Goal: Communication & Community: Ask a question

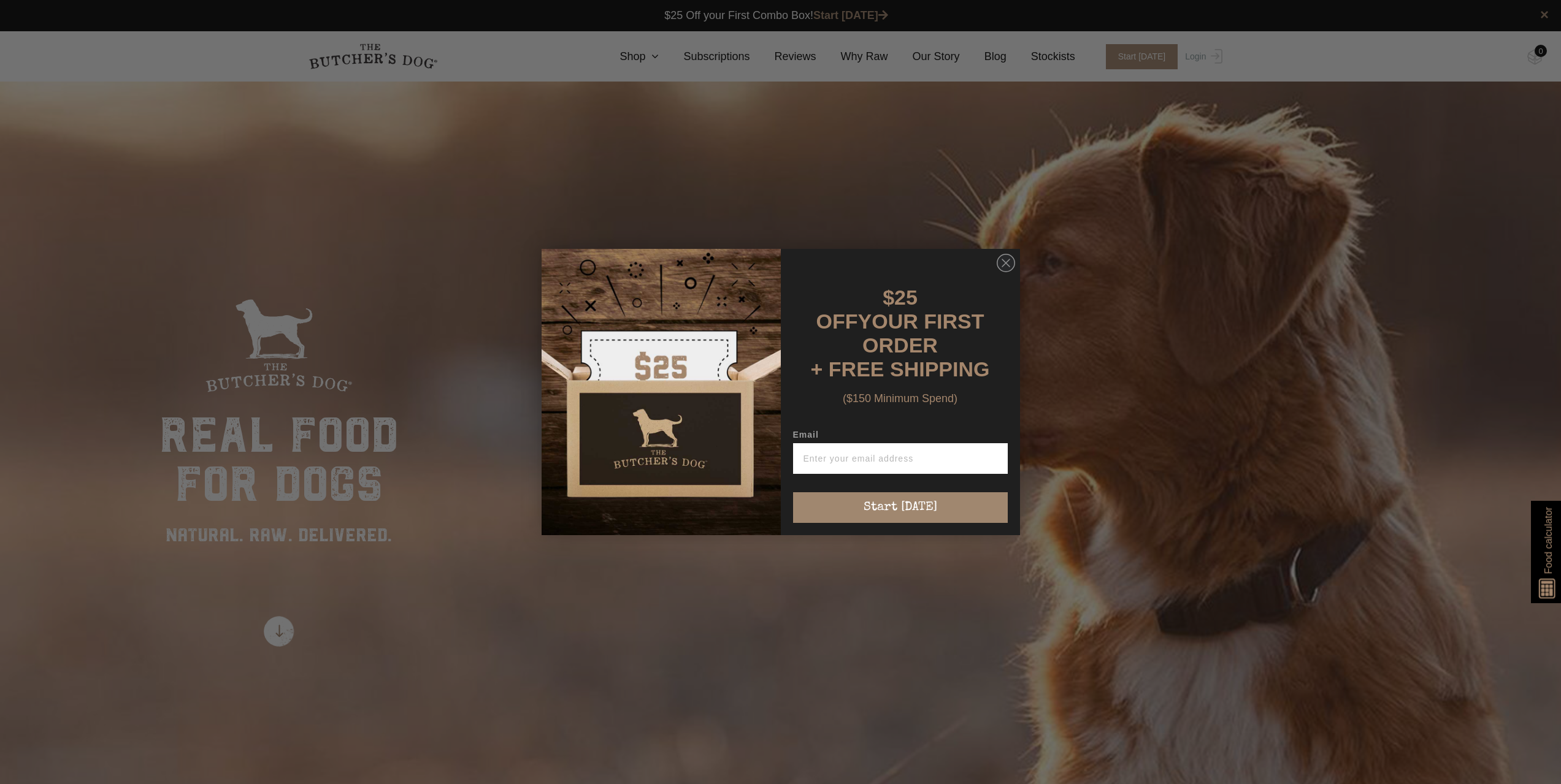
click at [669, 61] on div "Close dialog $25 OFF YOUR FIRST ORDER + FREE SHIPPING ($150 Minimum Spend) Emai…" at bounding box center [780, 392] width 1561 height 784
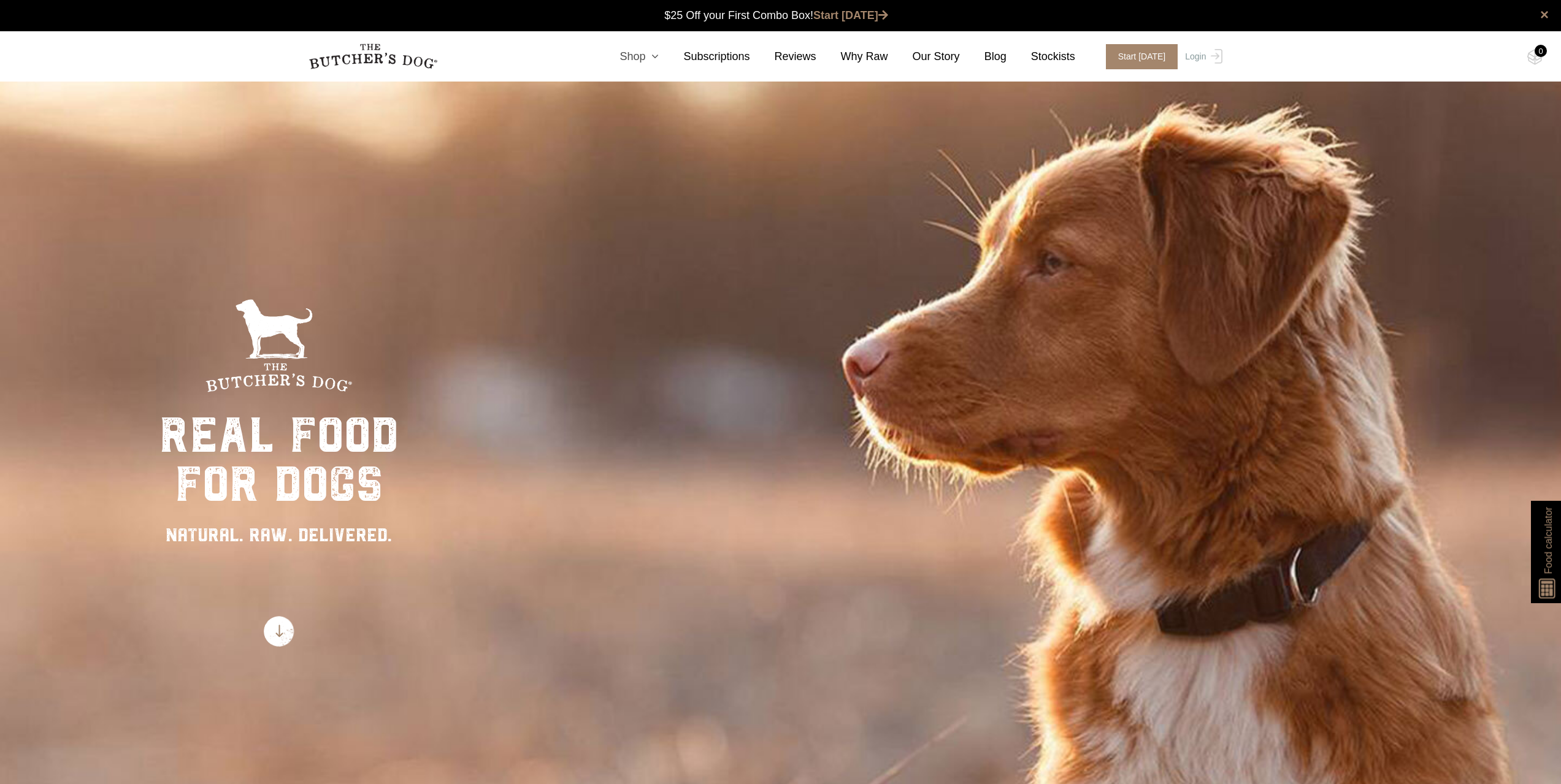
click at [659, 59] on icon at bounding box center [652, 57] width 14 height 11
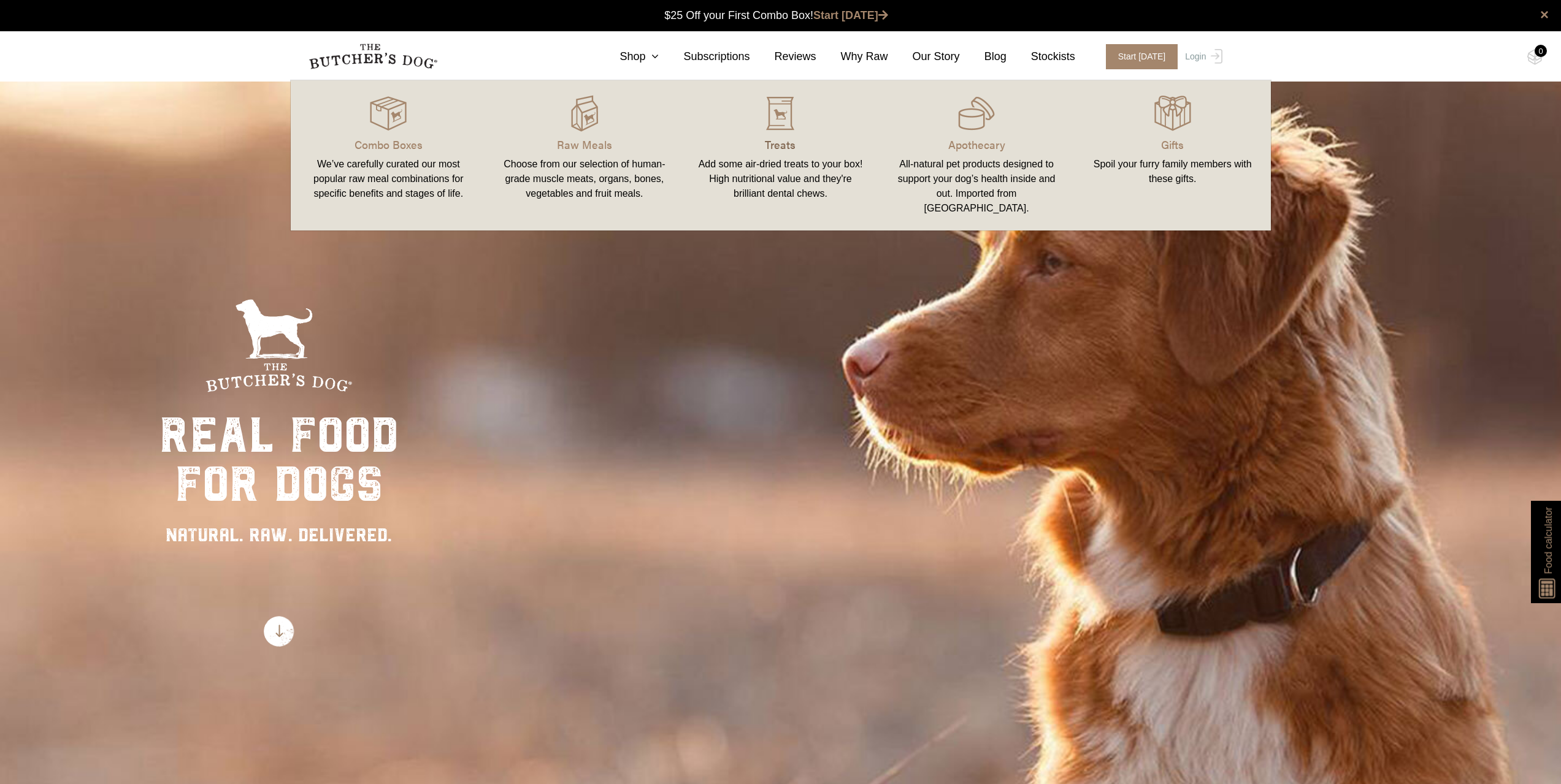
click at [777, 141] on p "Treats" at bounding box center [781, 144] width 167 height 17
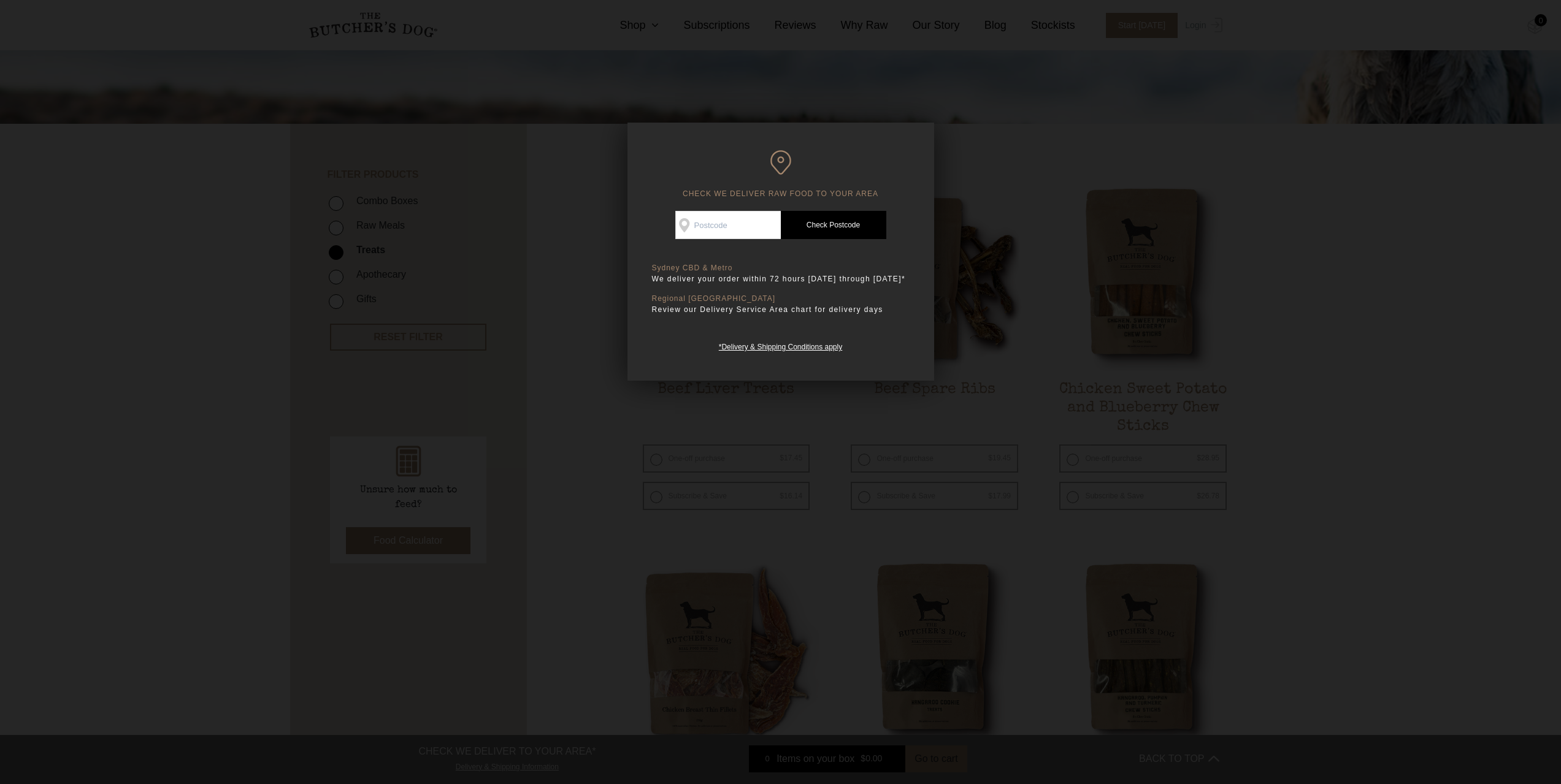
click at [760, 230] on input "Check Availability At" at bounding box center [728, 225] width 106 height 28
type input "2210"
click at [864, 228] on link "Check Postcode" at bounding box center [833, 225] width 106 height 28
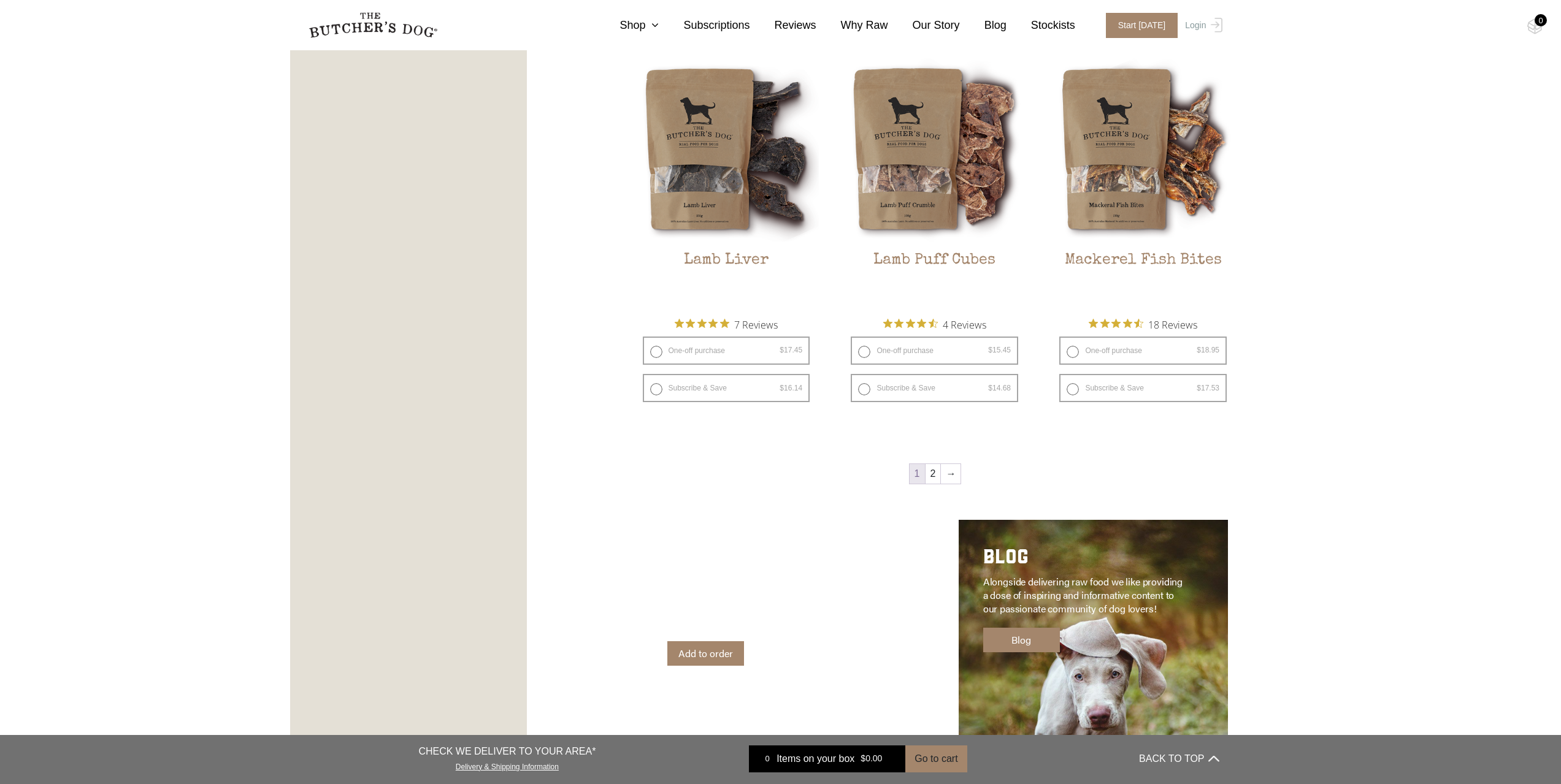
scroll to position [1533, 0]
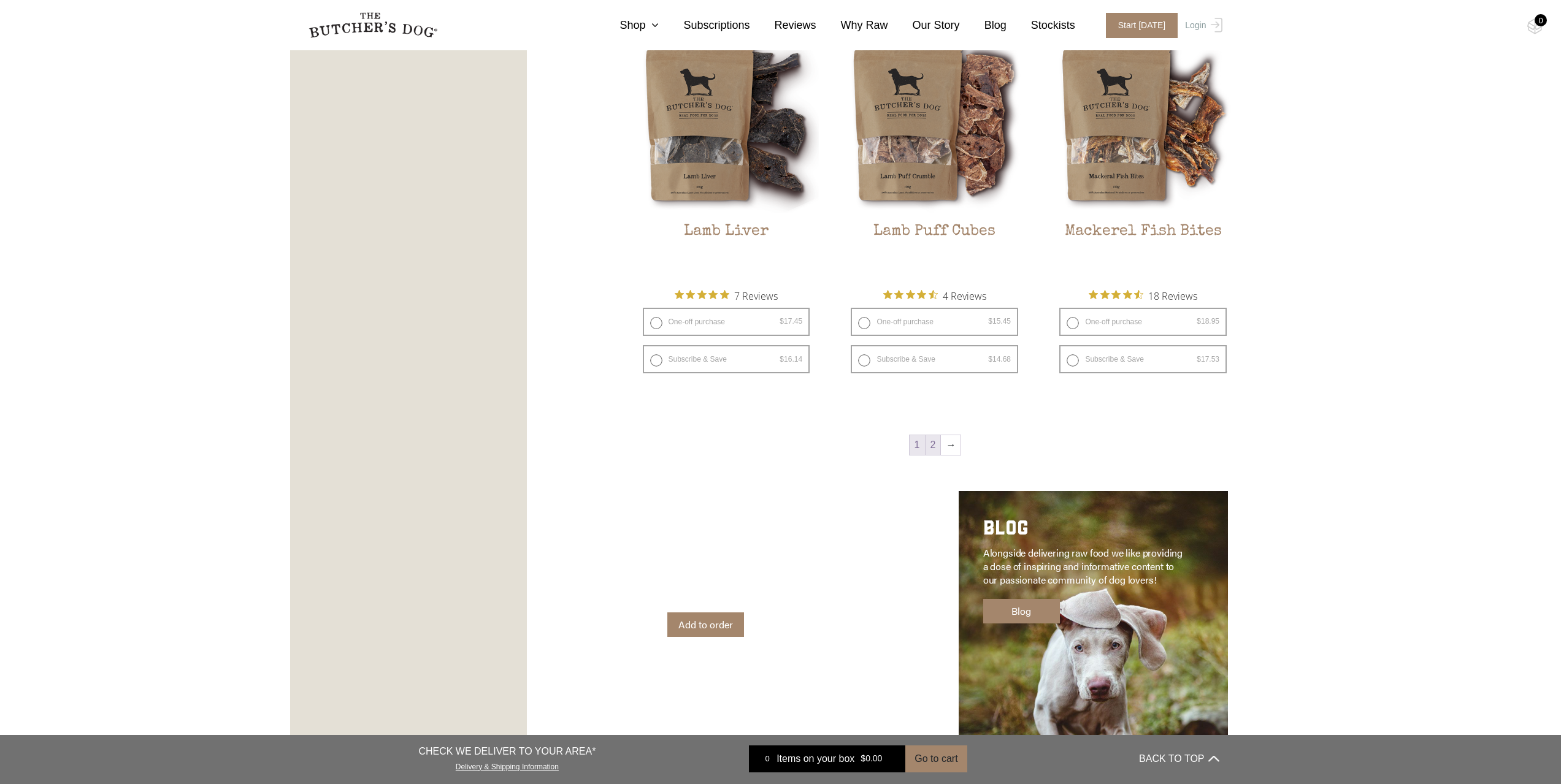
click at [939, 443] on link "2" at bounding box center [933, 445] width 15 height 19
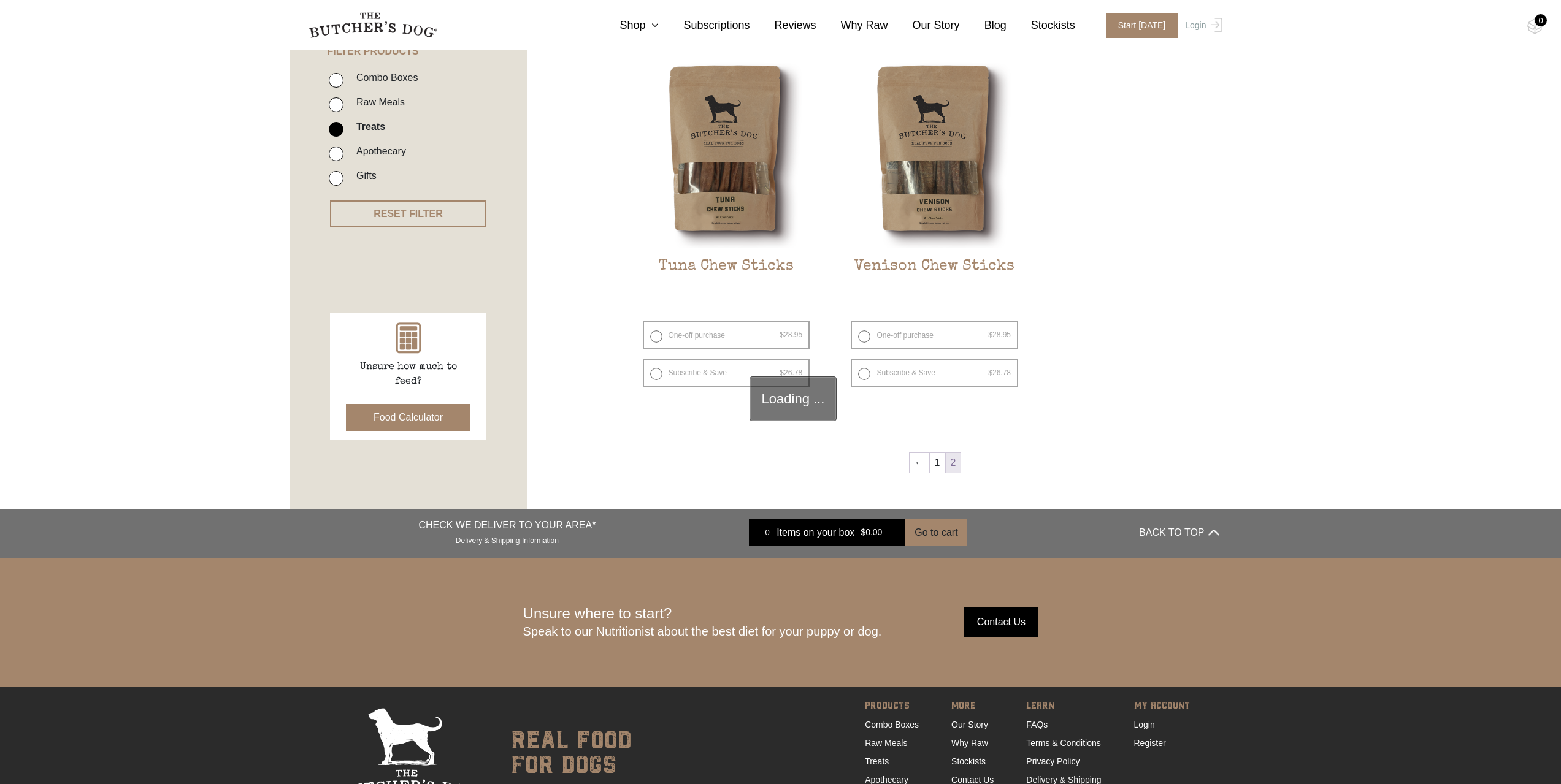
scroll to position [277, 0]
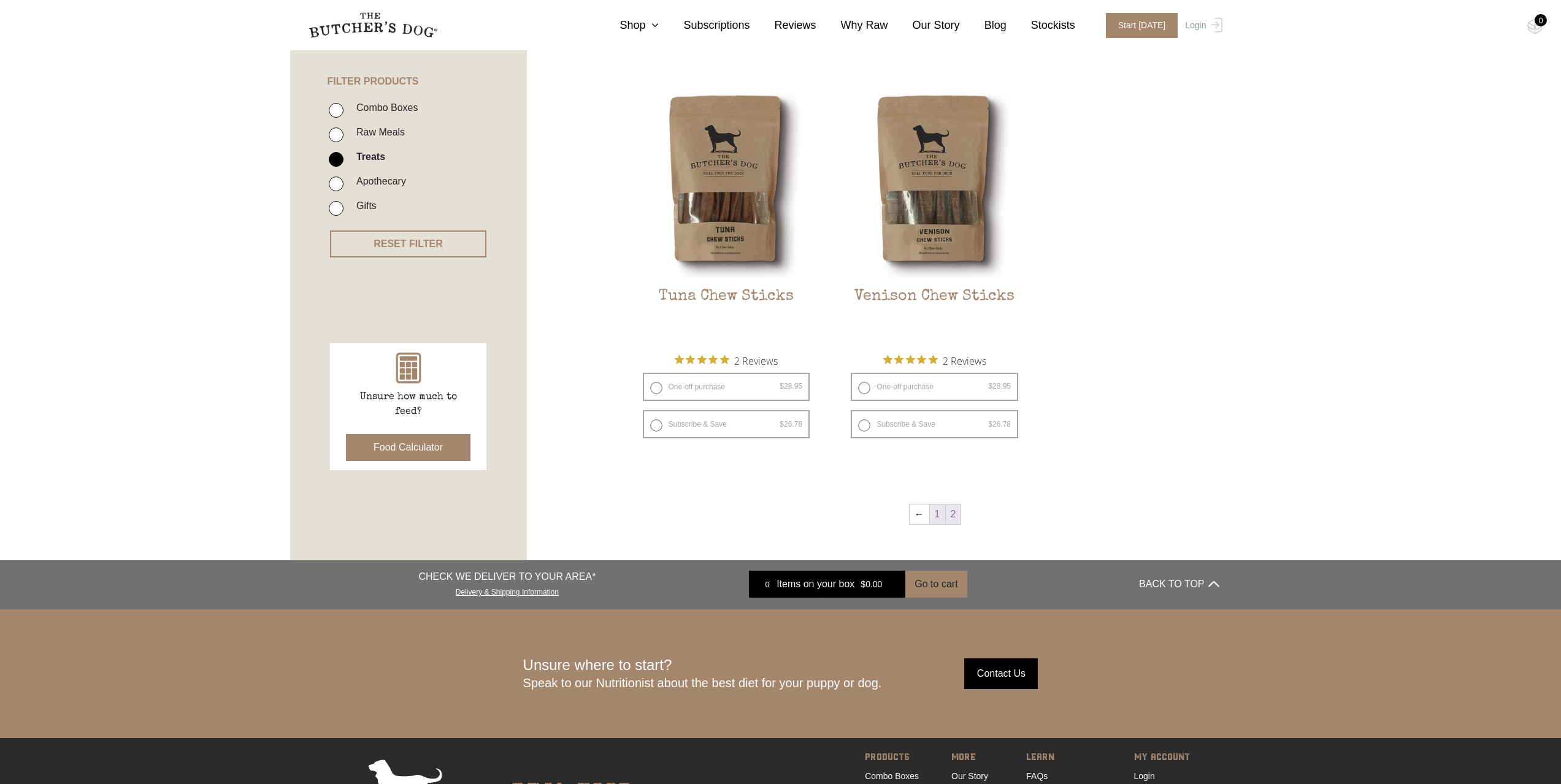
click at [930, 516] on link "1" at bounding box center [938, 514] width 15 height 19
click at [932, 515] on link "1" at bounding box center [938, 514] width 15 height 19
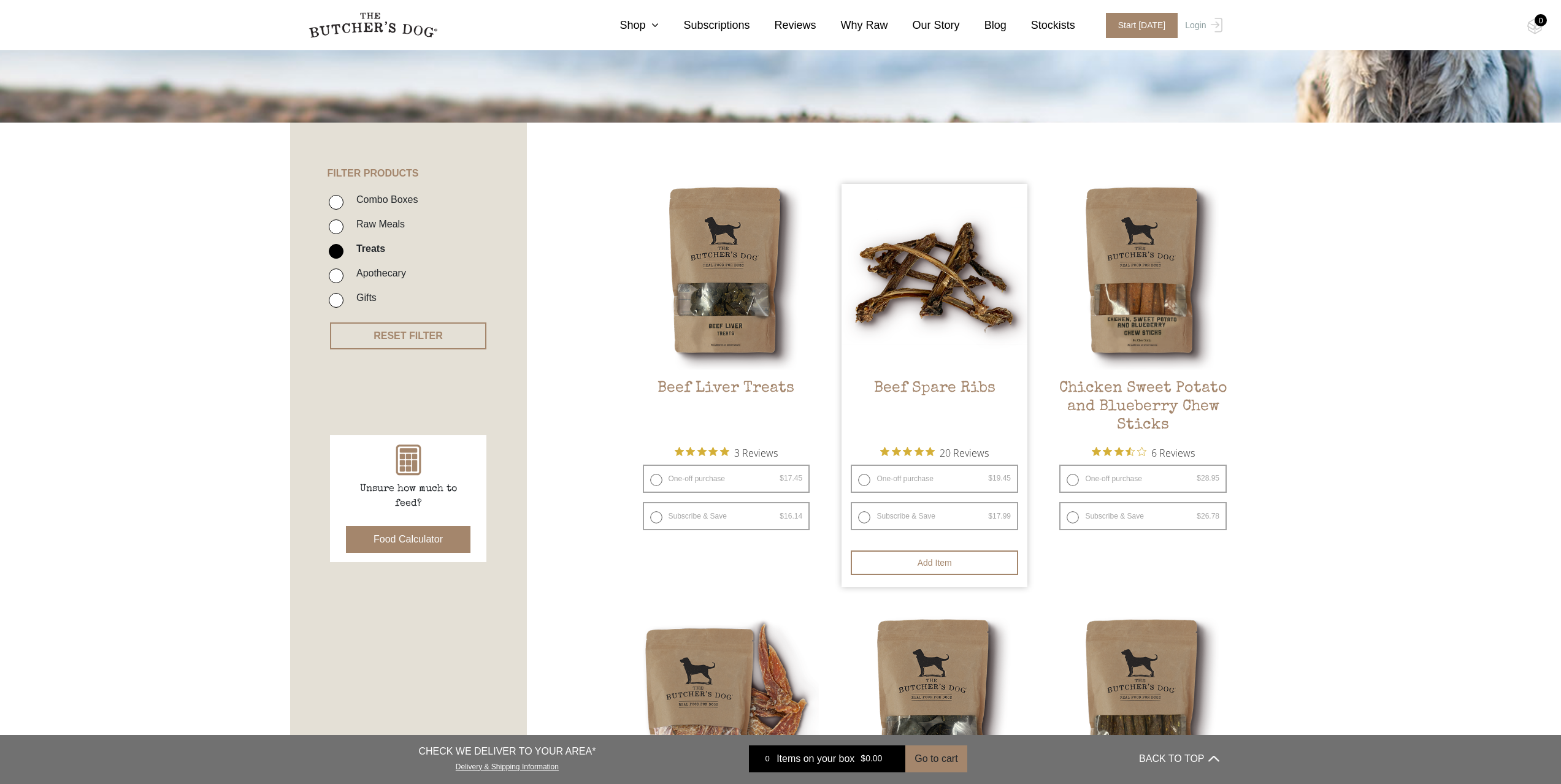
scroll to position [155, 0]
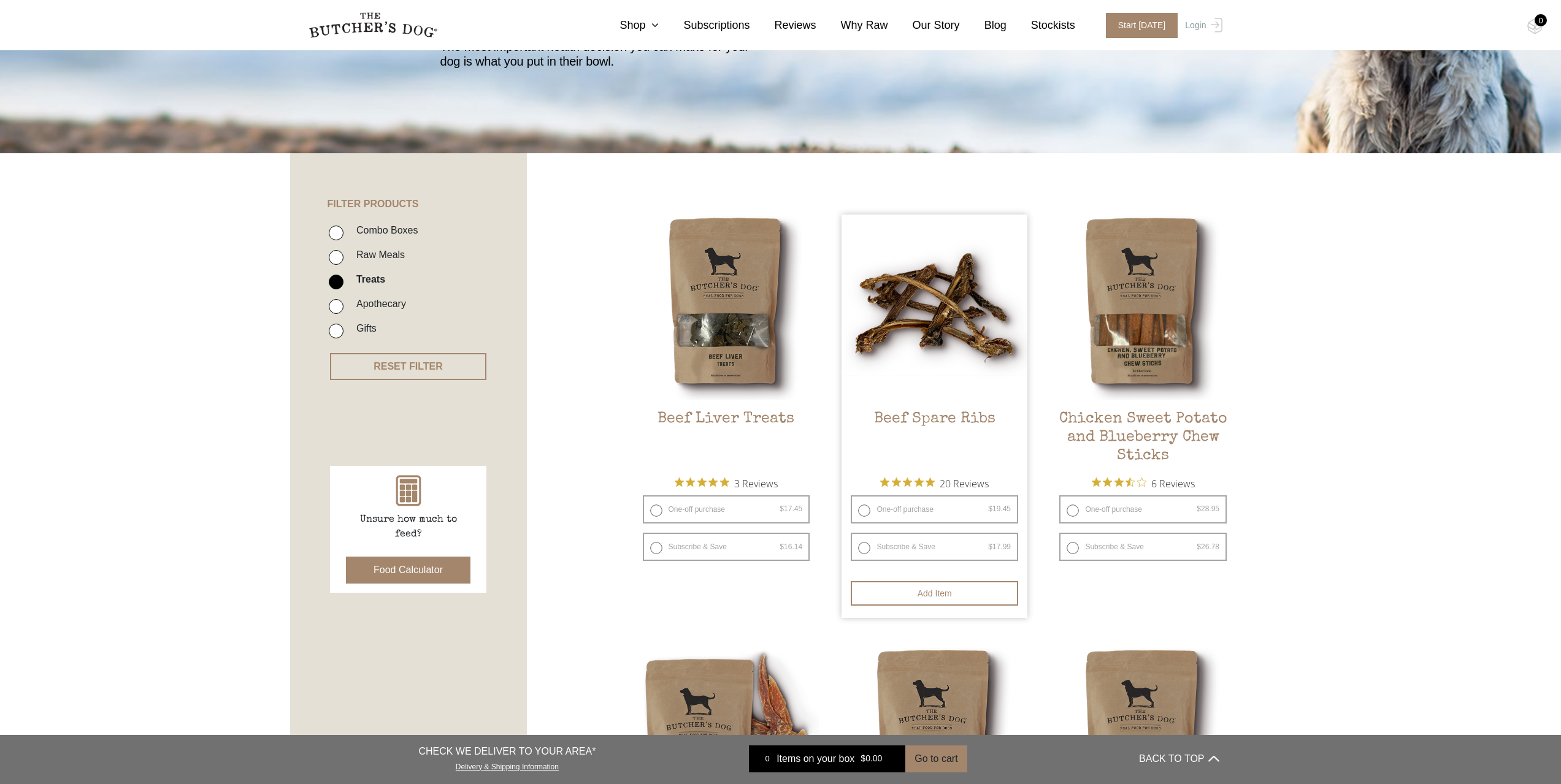
click at [958, 409] on link "Beef Spare Ribs $ 19.45 — or subscribe and save 7.5%" at bounding box center [934, 341] width 186 height 253
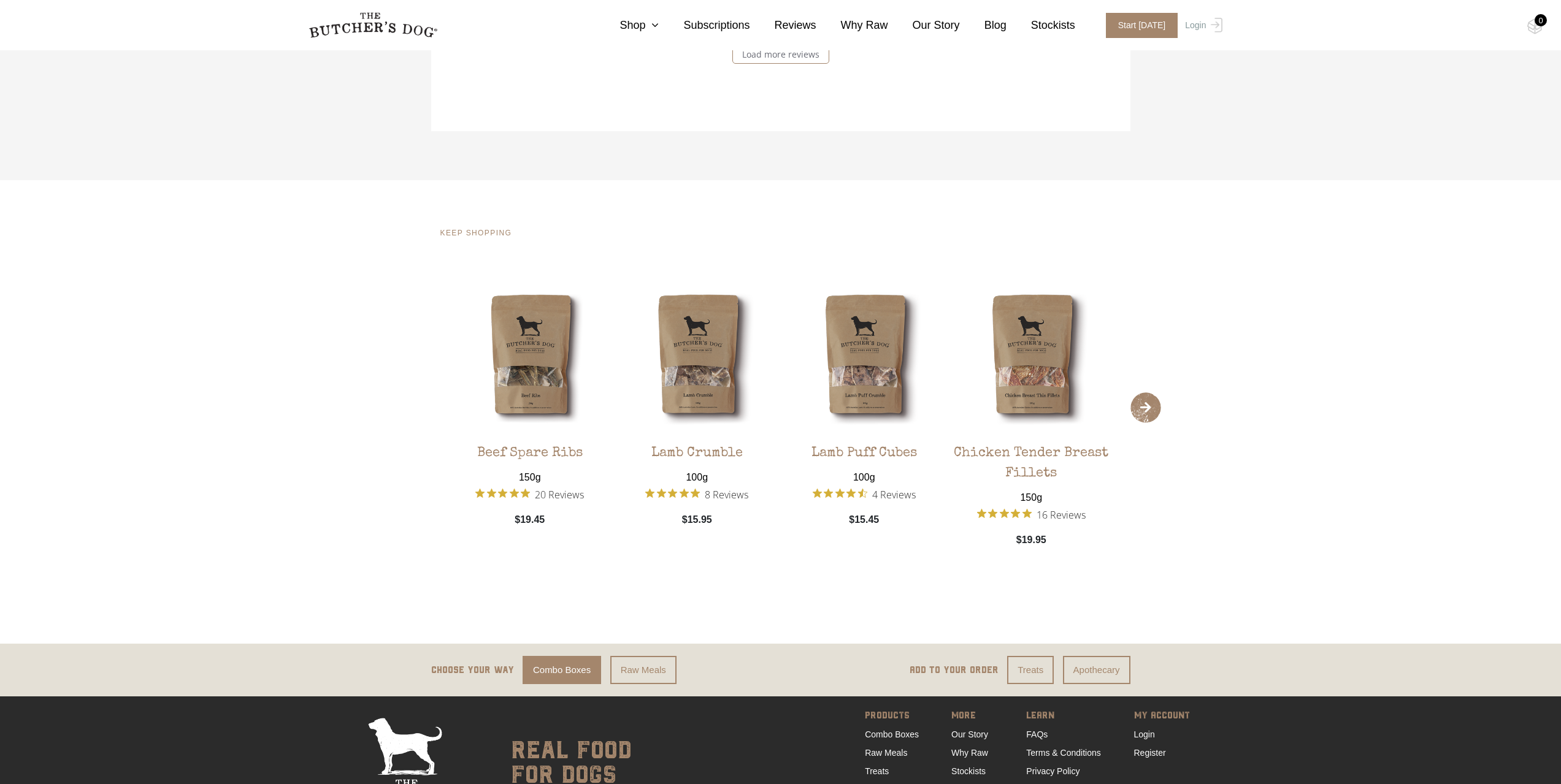
scroll to position [1985, 0]
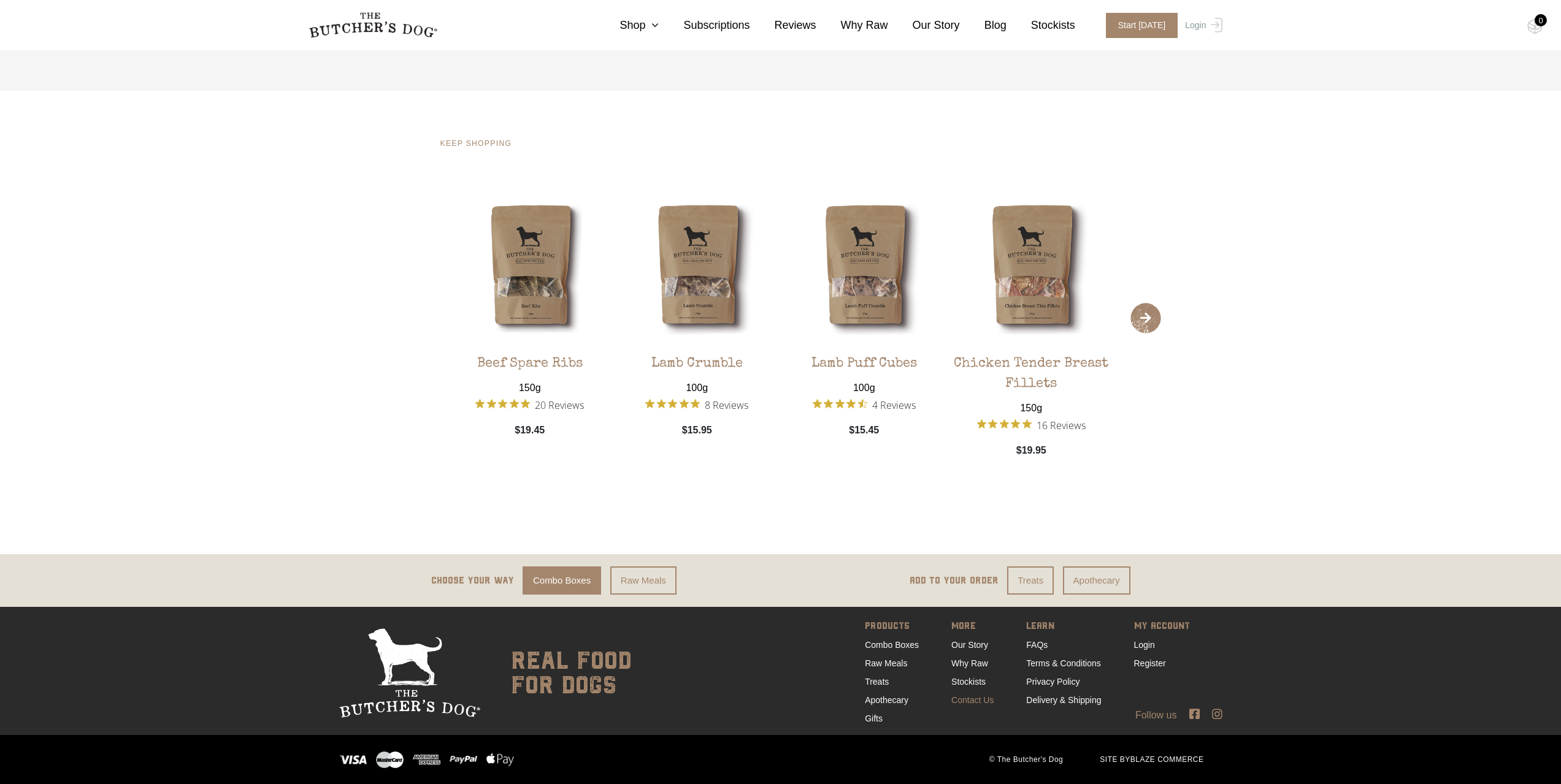
click at [976, 696] on link "Contact Us" at bounding box center [972, 700] width 42 height 10
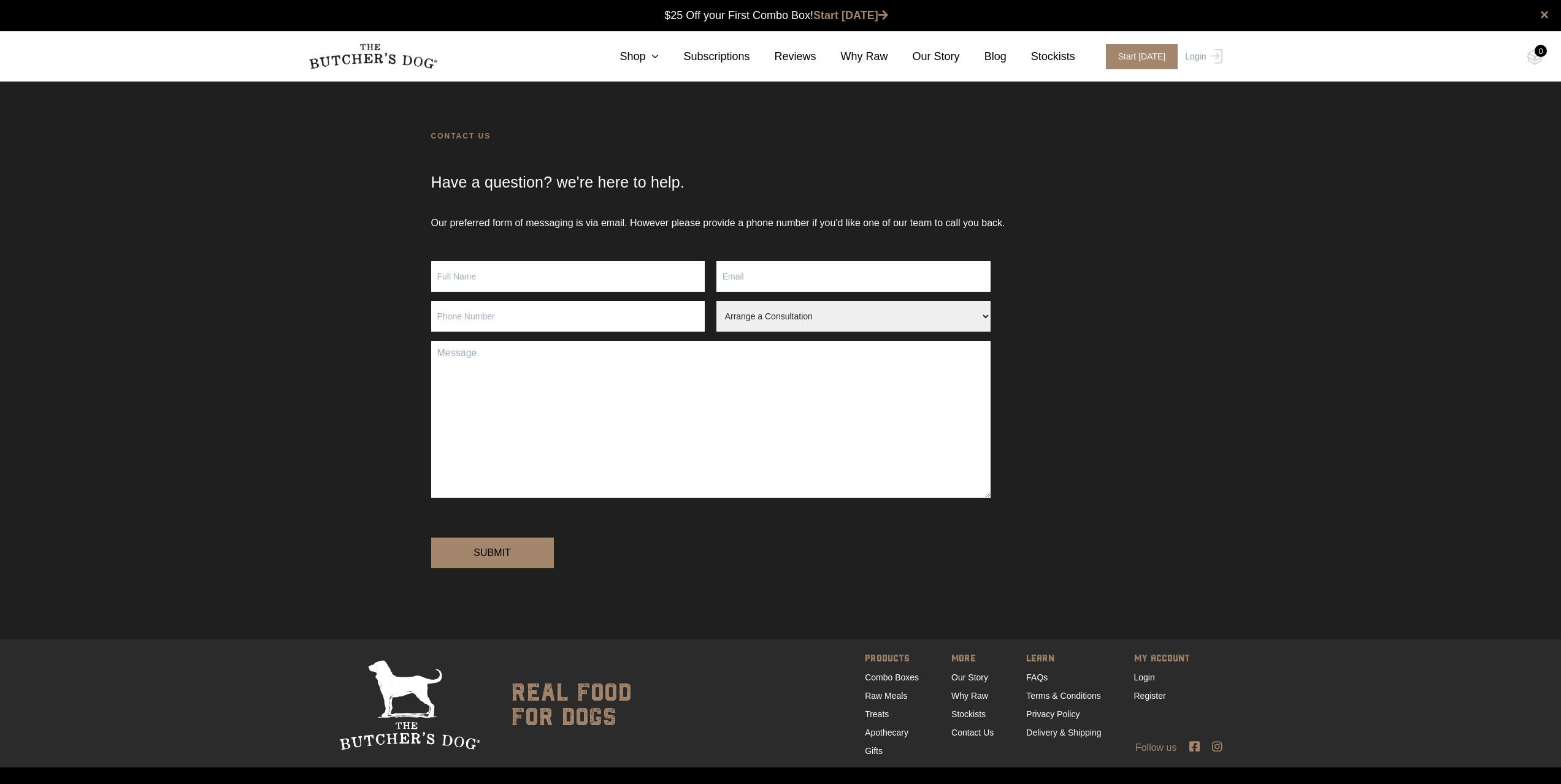
click at [563, 276] on input "Contact form" at bounding box center [568, 277] width 274 height 30
type input "z"
click at [565, 278] on input "Phillip" at bounding box center [568, 277] width 274 height 30
type input "Phillip Lai"
type input "phillai58@aussiebb.com.au"
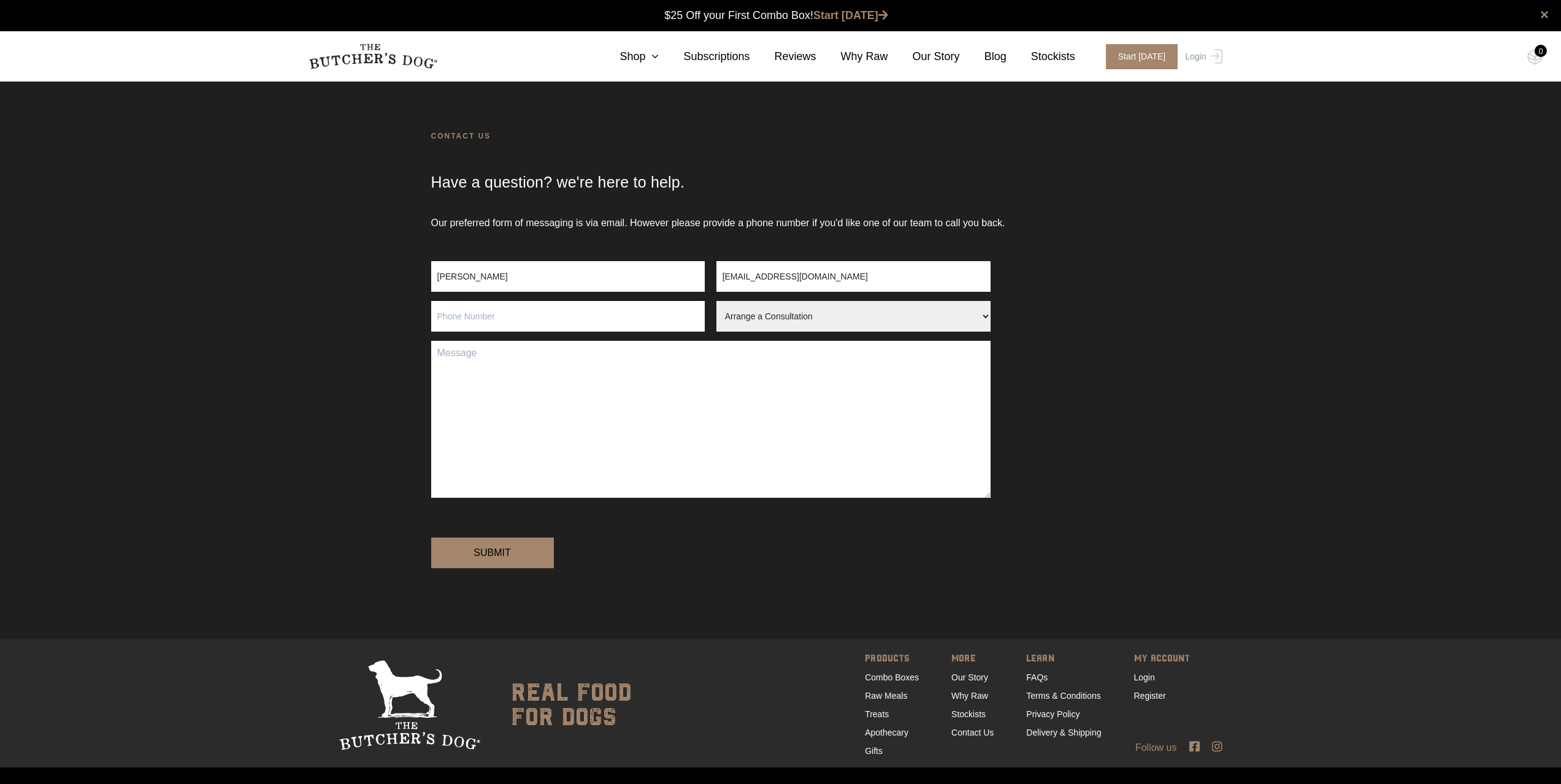
click at [465, 320] on input "Contact form" at bounding box center [568, 316] width 274 height 30
type input "0413270678"
click at [897, 309] on select "Arrange a Consultation Become a Stockist Order Query Stock Enquiry" at bounding box center [853, 316] width 274 height 30
select select "Order Query"
click at [717, 301] on select "Arrange a Consultation Become a Stockist Order Query Stock Enquiry" at bounding box center [853, 316] width 274 height 30
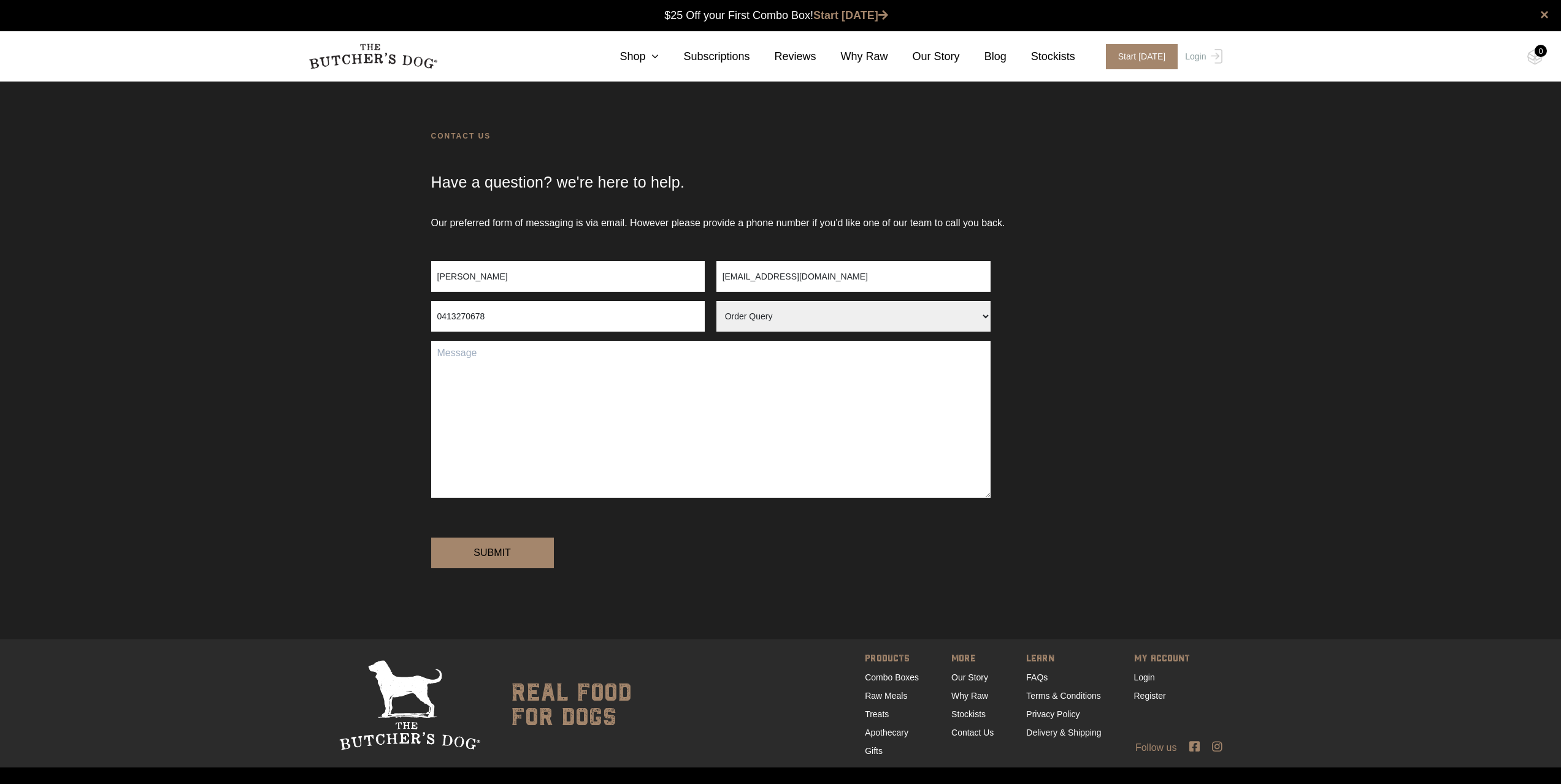
click at [661, 358] on textarea "Contact form" at bounding box center [711, 419] width 559 height 157
type textarea "C"
type textarea "Hello, Can you order me 6 x beef spare ribs"
click at [659, 59] on icon at bounding box center [652, 57] width 14 height 11
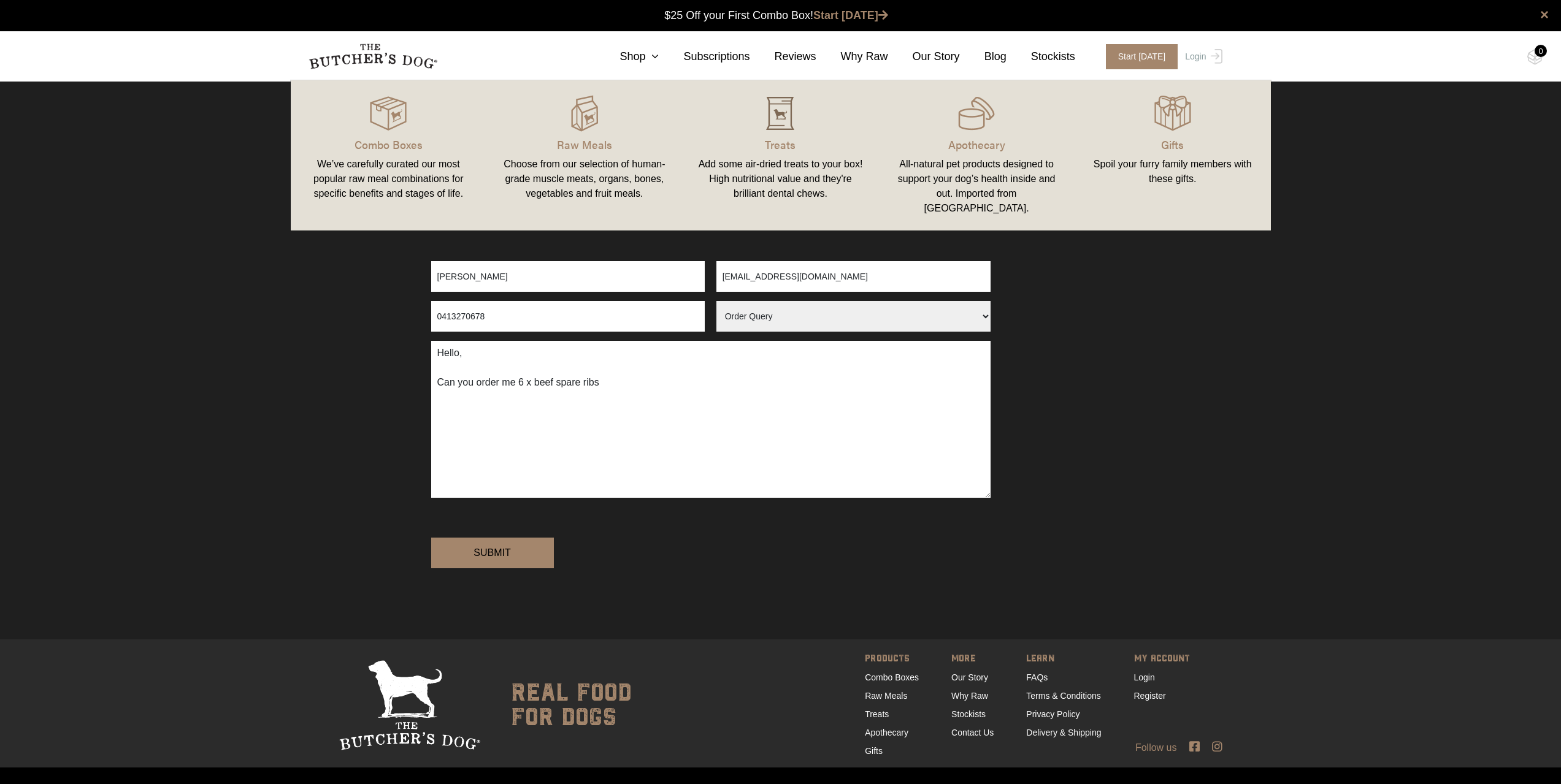
click at [775, 130] on img at bounding box center [780, 113] width 37 height 37
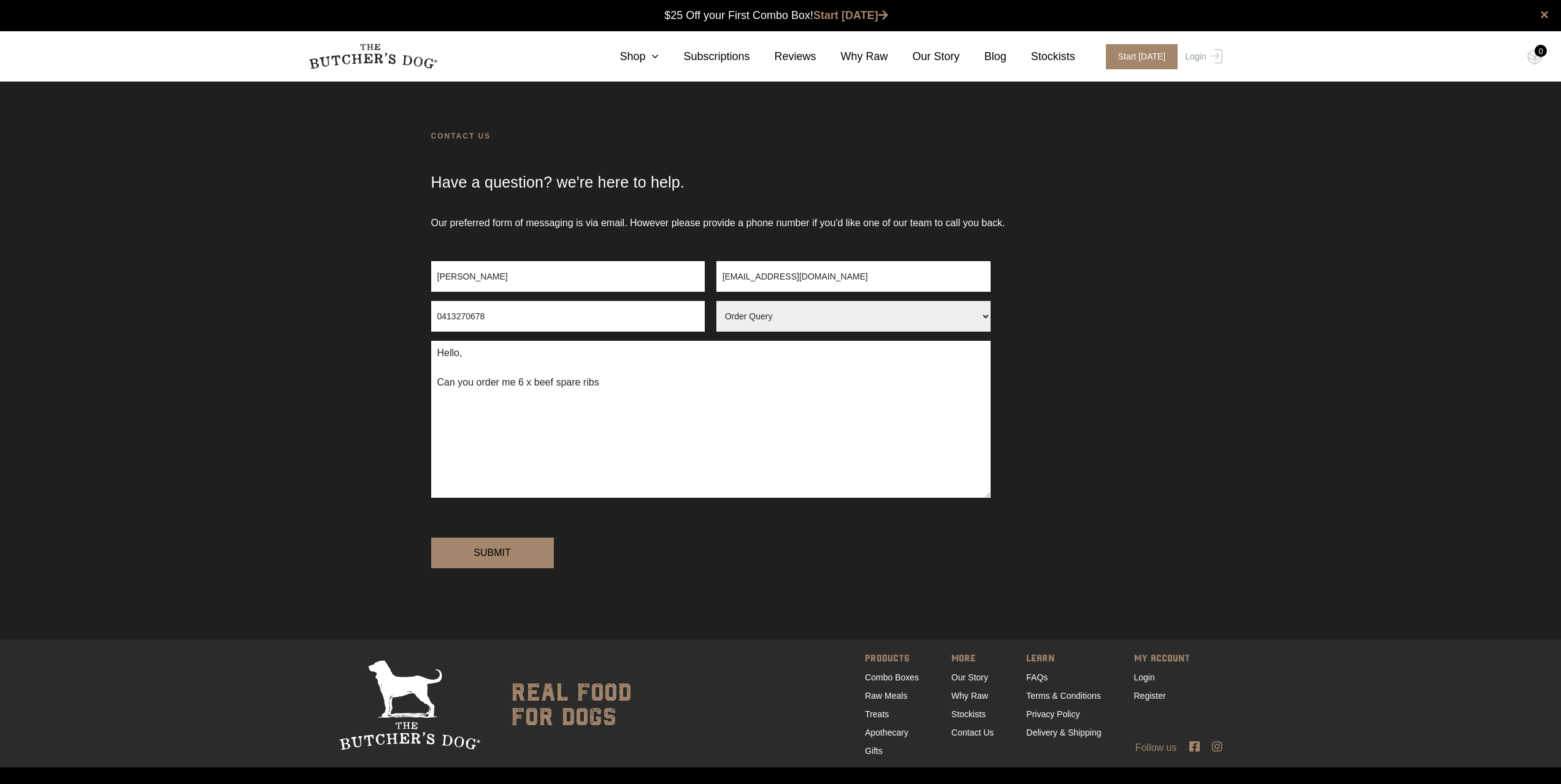
select select "Order Query"
click at [619, 383] on textarea "Hello, Can you order me 6 x beef spare ribs" at bounding box center [711, 419] width 559 height 157
click at [860, 382] on textarea "Hello, Can you order me 6 x beef spare ribs, 4 chicken& sweet potats sticks. 3 …" at bounding box center [711, 419] width 559 height 157
click at [860, 382] on textarea "Hello, Can you order me 6 x beef spare ribs, 4 chicken& sweet potats sticks. 3 …" at bounding box center [711, 419] width 559 height 157
click at [862, 384] on textarea "Hello, Can you order me 6 x beef spare ribs, 4 chicken& sweet potats sticks. 3 …" at bounding box center [711, 419] width 559 height 157
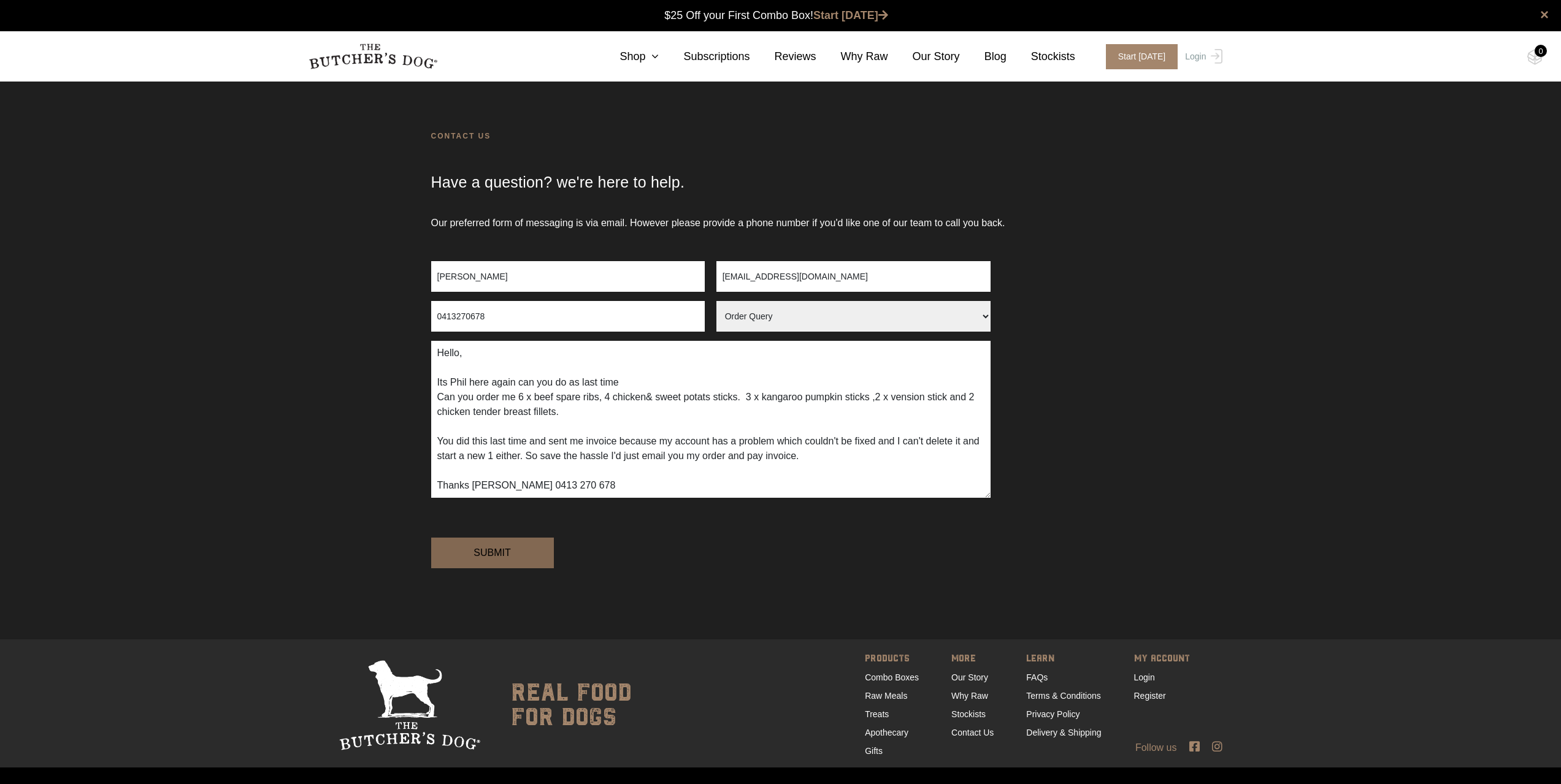
type textarea "Hello, Its Phil here again can you do as last time Can you order me 6 x beef sp…"
click at [525, 569] on input "Submit" at bounding box center [493, 553] width 123 height 30
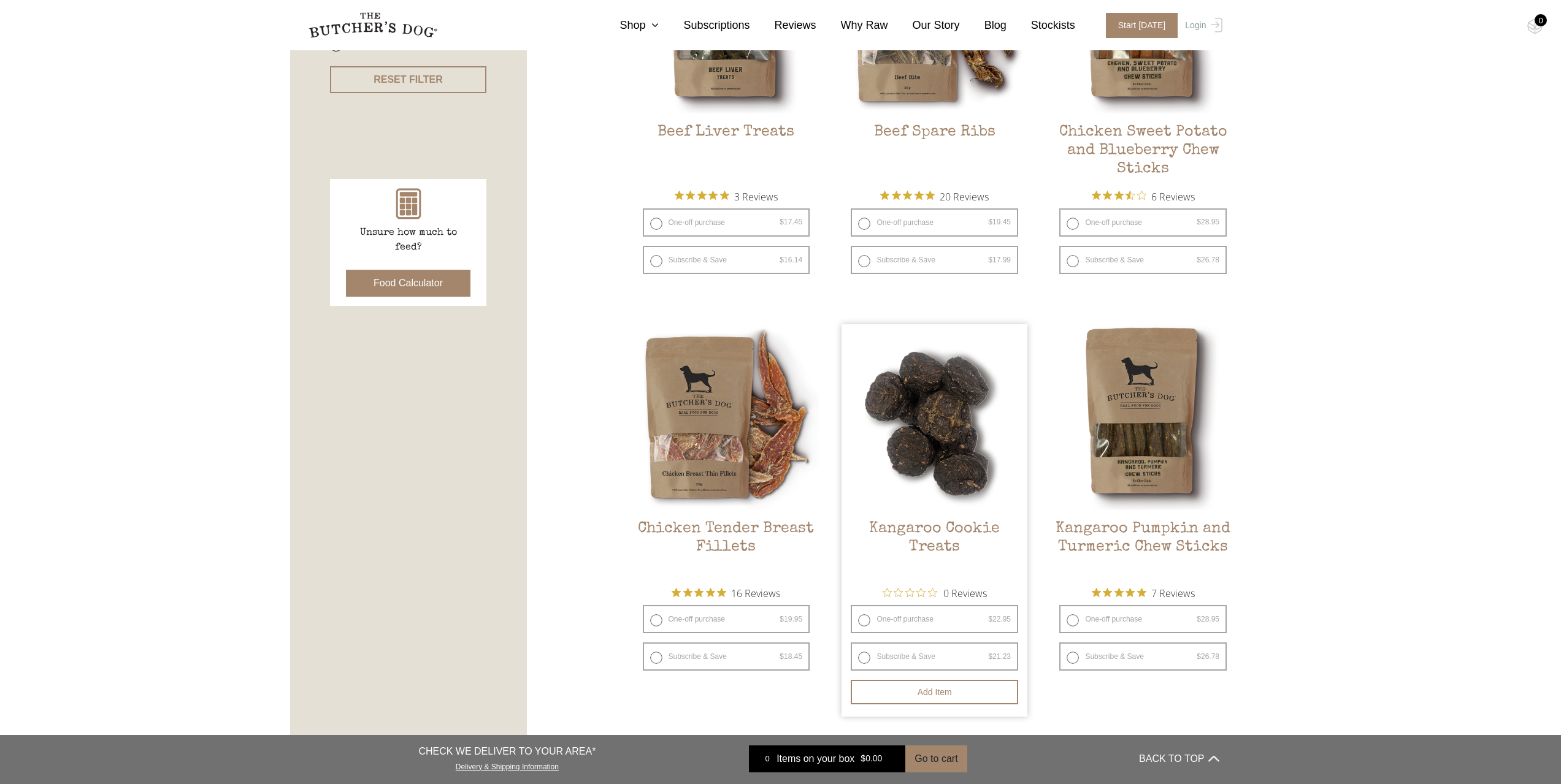
scroll to position [491, 0]
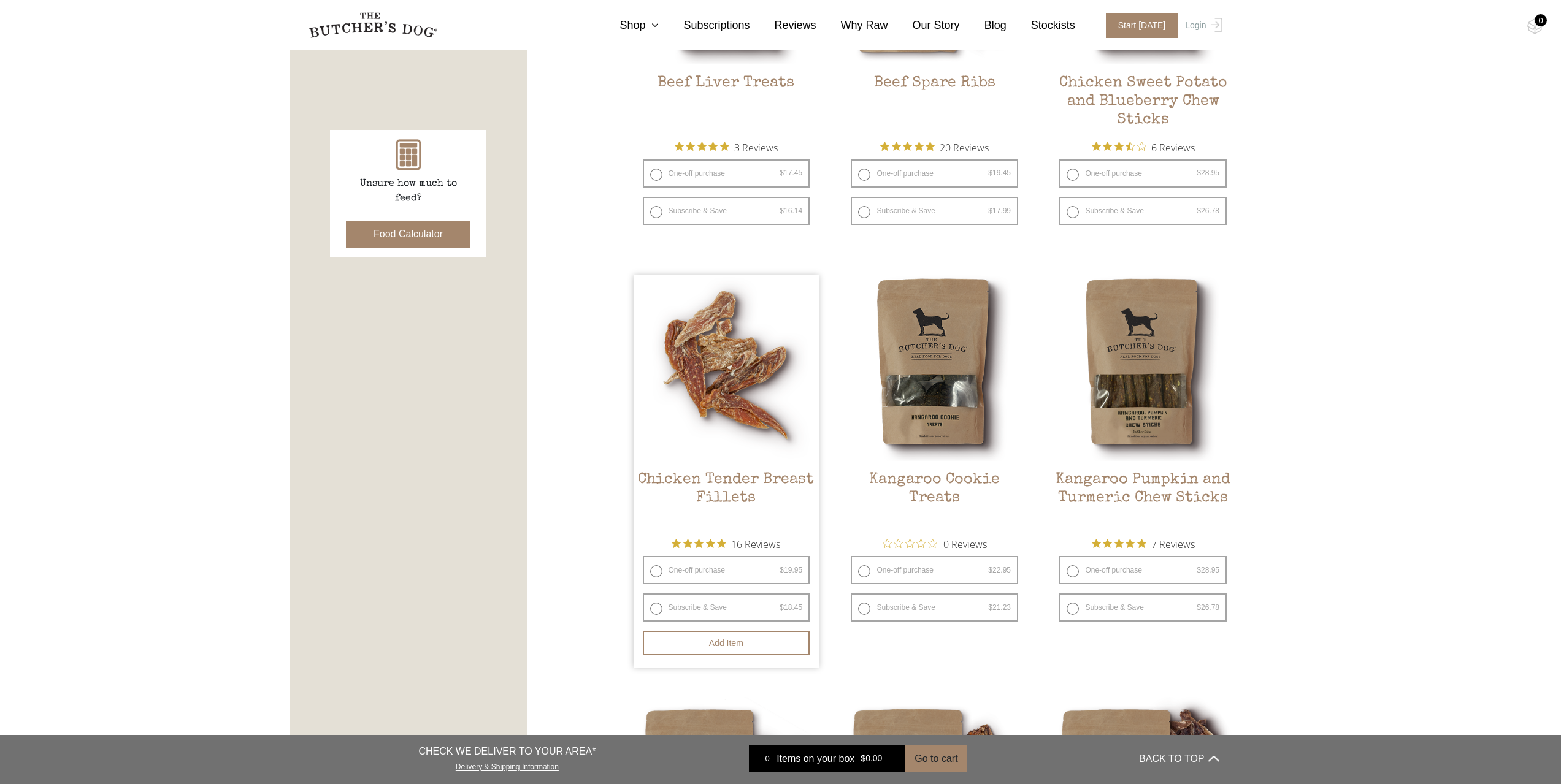
click at [736, 421] on img at bounding box center [726, 368] width 186 height 186
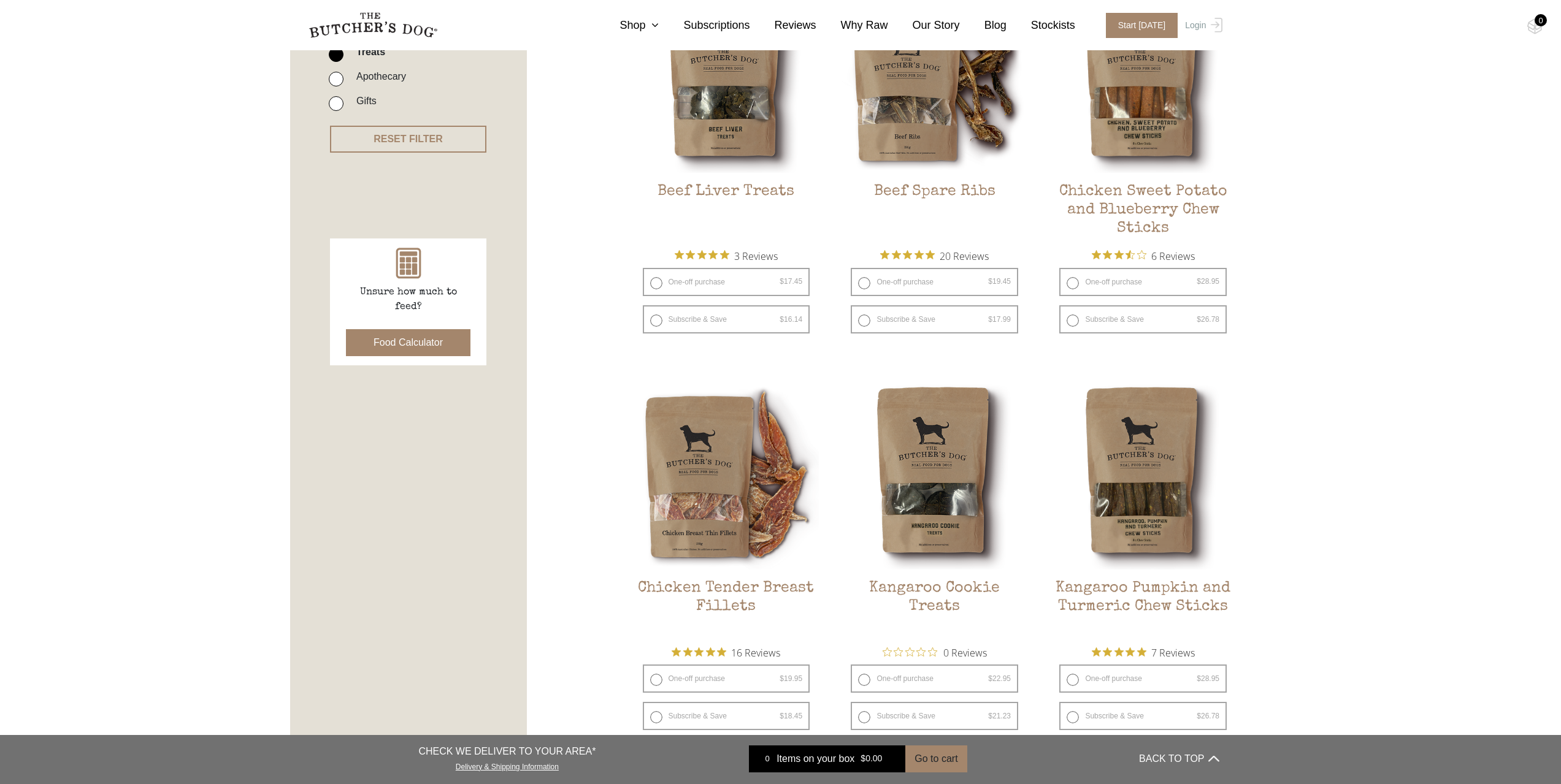
scroll to position [491, 0]
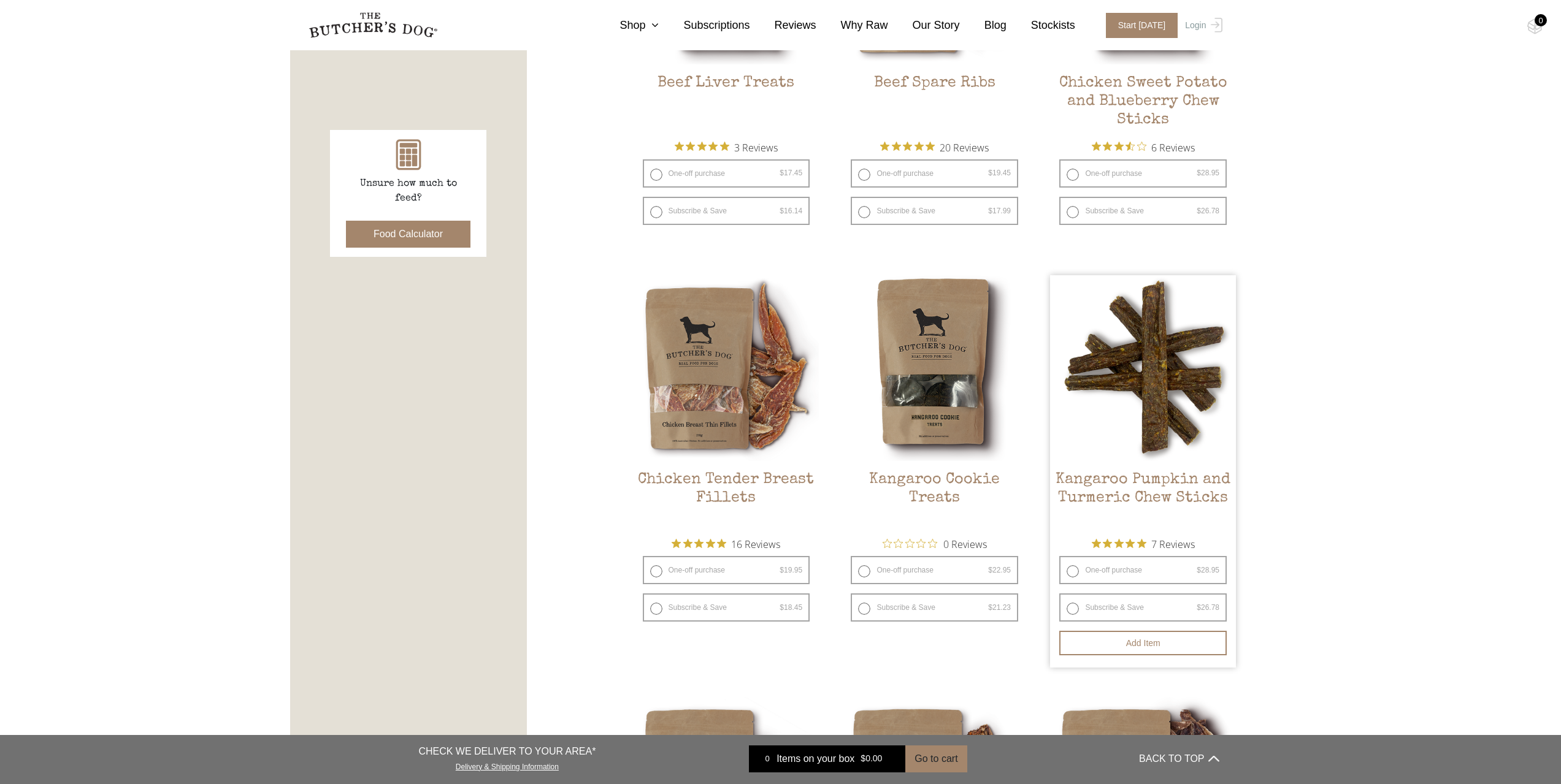
click at [1161, 418] on img at bounding box center [1143, 368] width 186 height 186
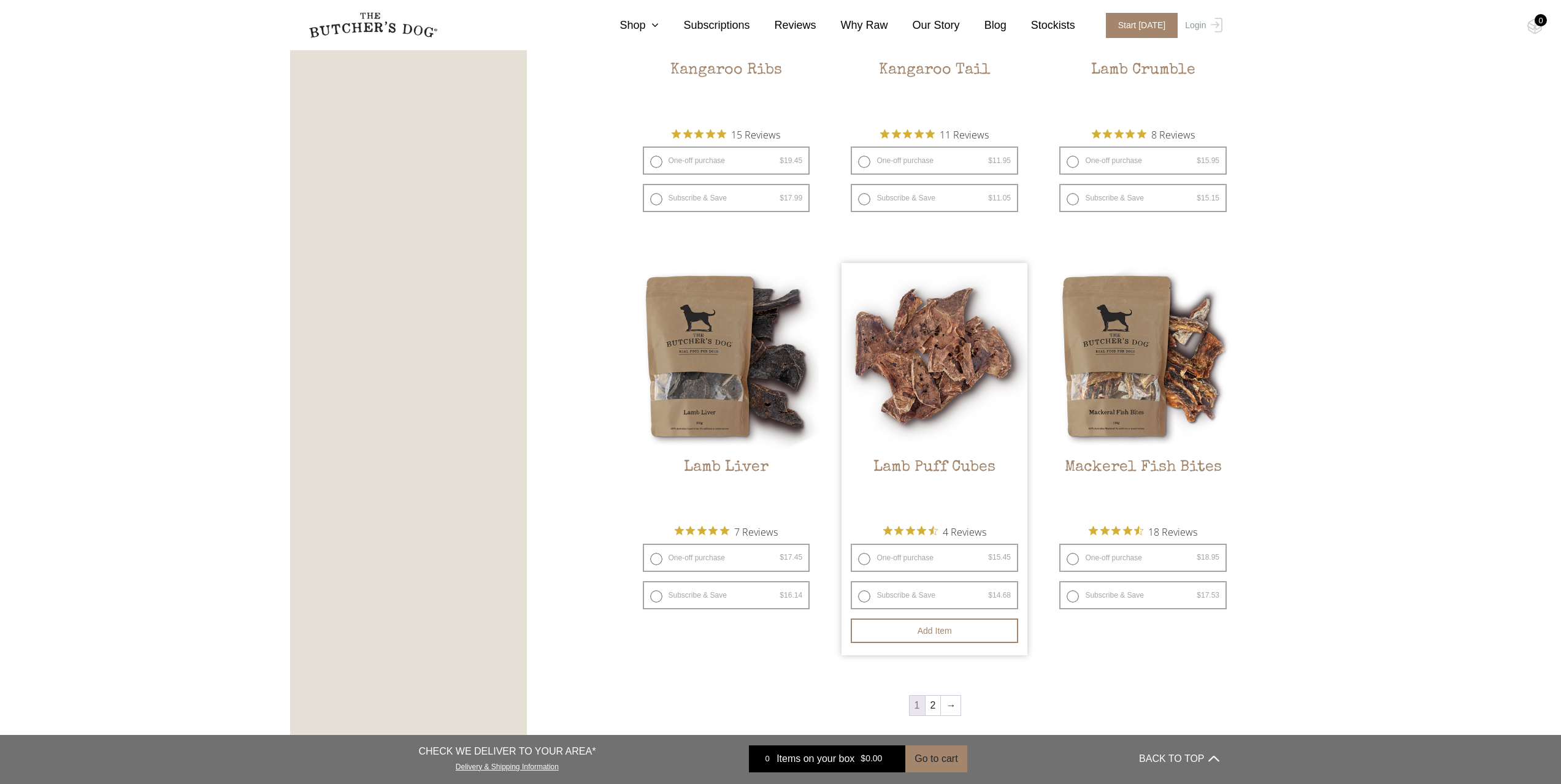
scroll to position [1533, 0]
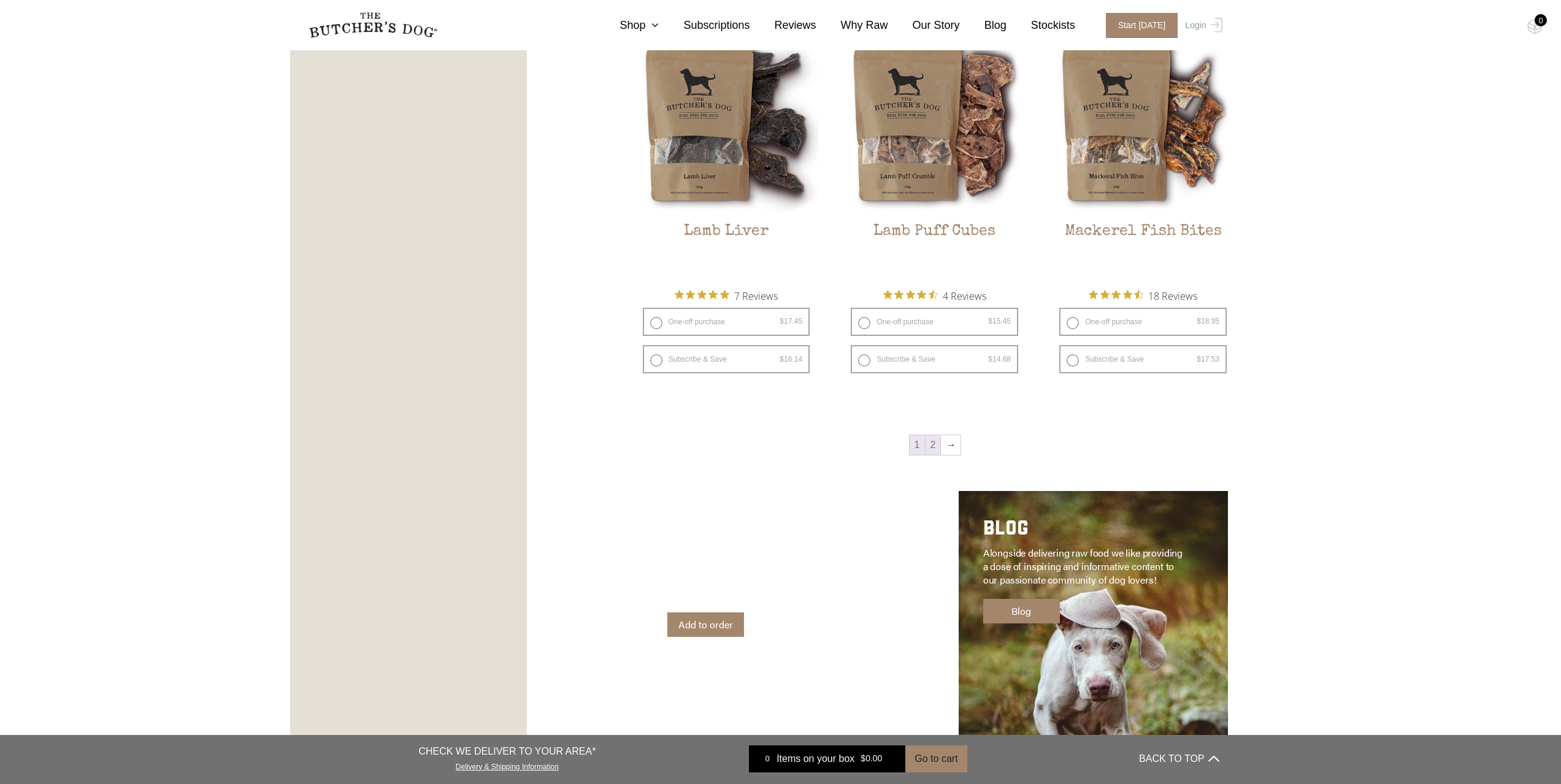
click at [939, 450] on link "2" at bounding box center [933, 445] width 15 height 19
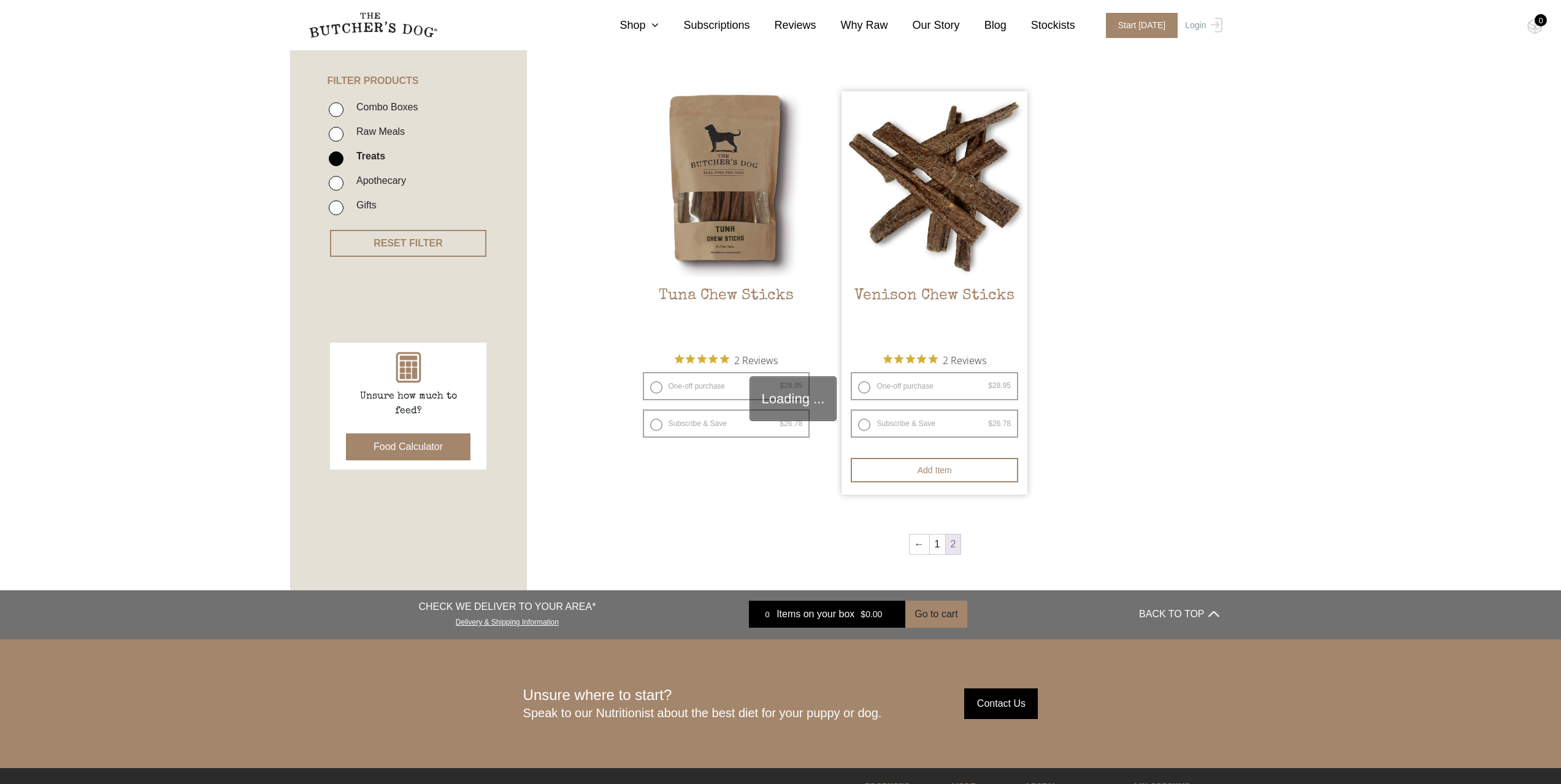
scroll to position [277, 0]
click at [933, 289] on h2 "Venison Chew Sticks" at bounding box center [934, 317] width 186 height 58
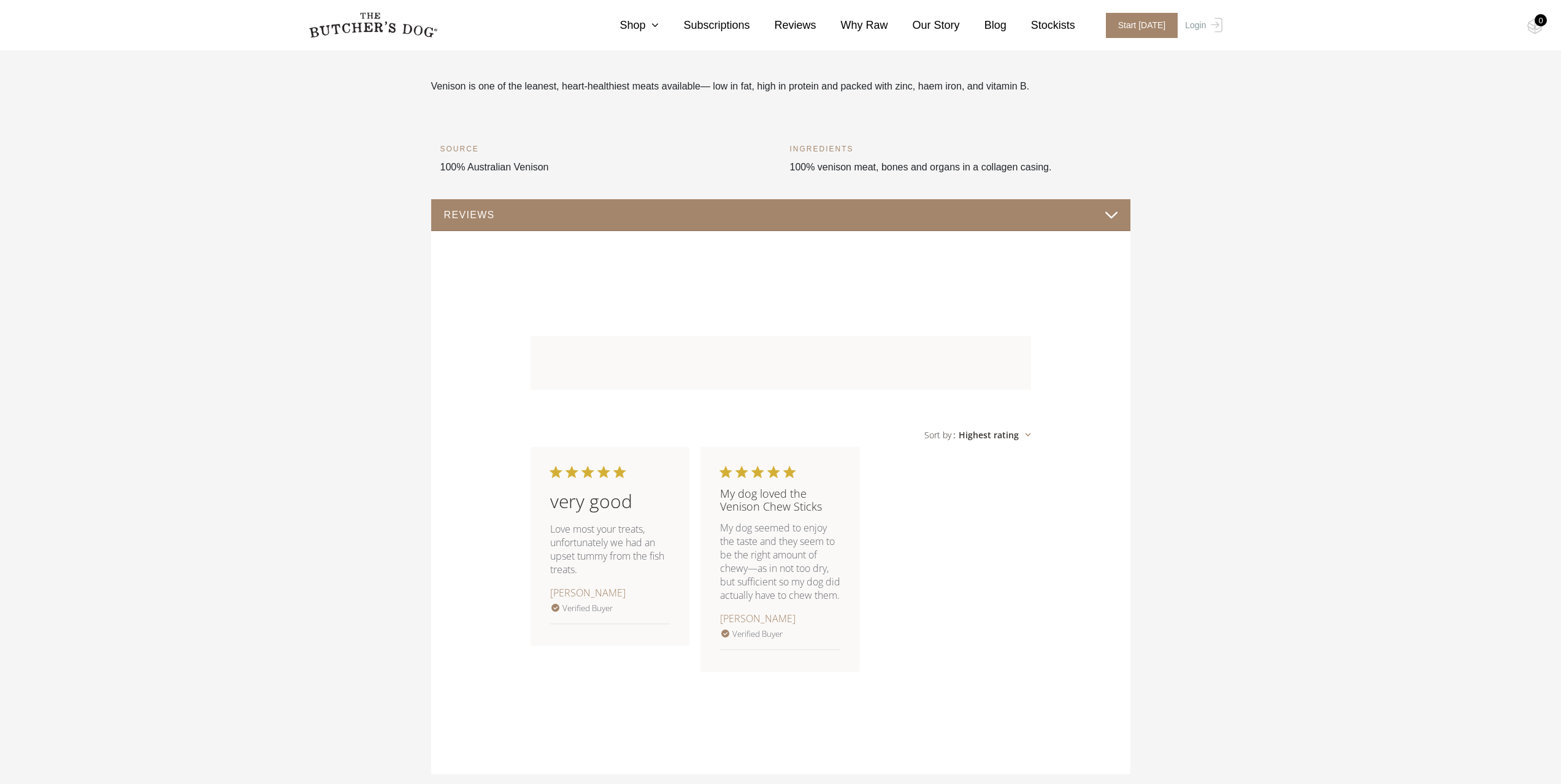
scroll to position [549, 0]
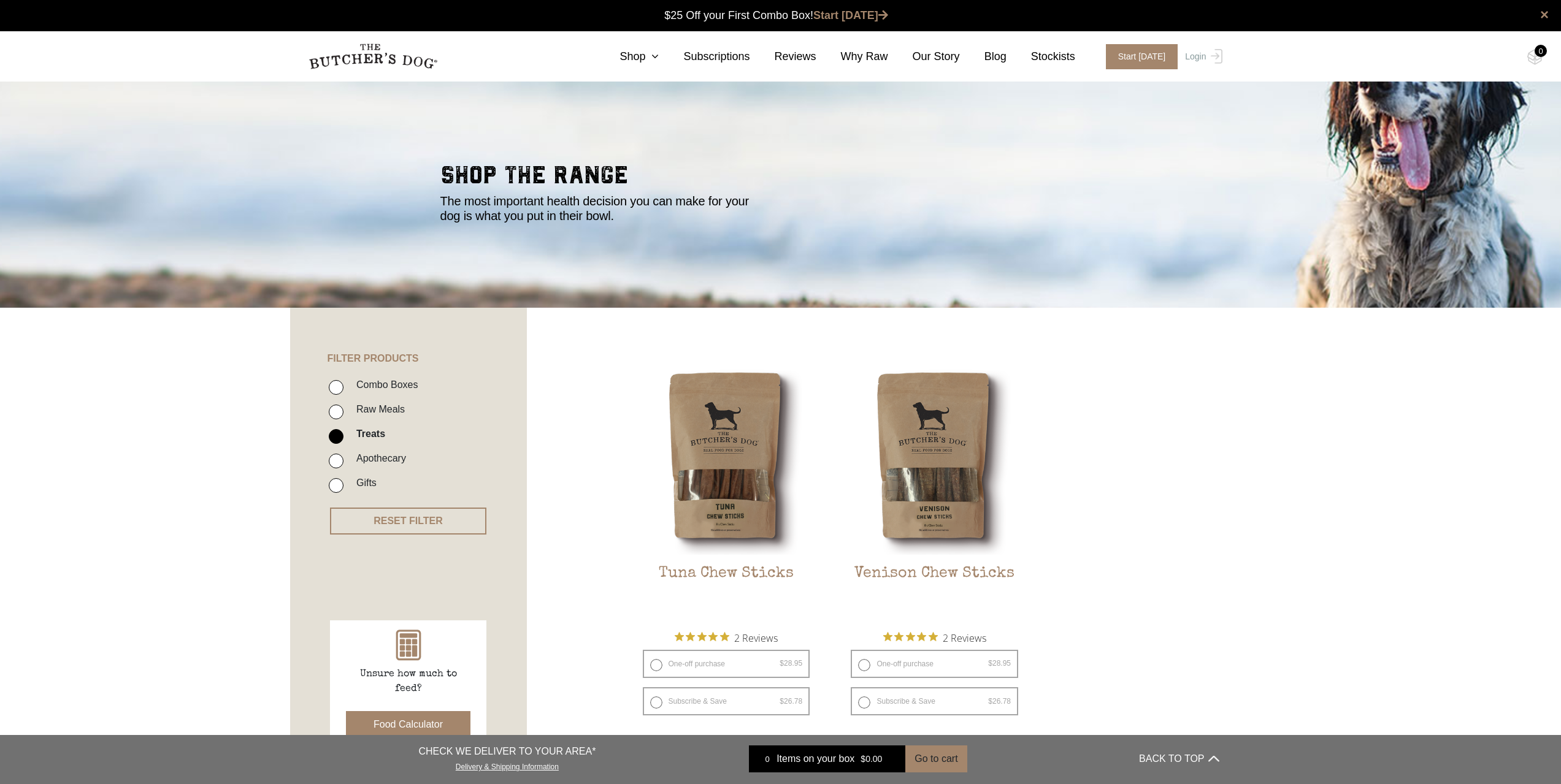
drag, startPoint x: 0, startPoint y: 0, endPoint x: 195, endPoint y: 369, distance: 417.4
click at [195, 369] on section "FILTER PRODUCTS - Combo Boxes Raw Meals Treats -" at bounding box center [780, 754] width 1561 height 893
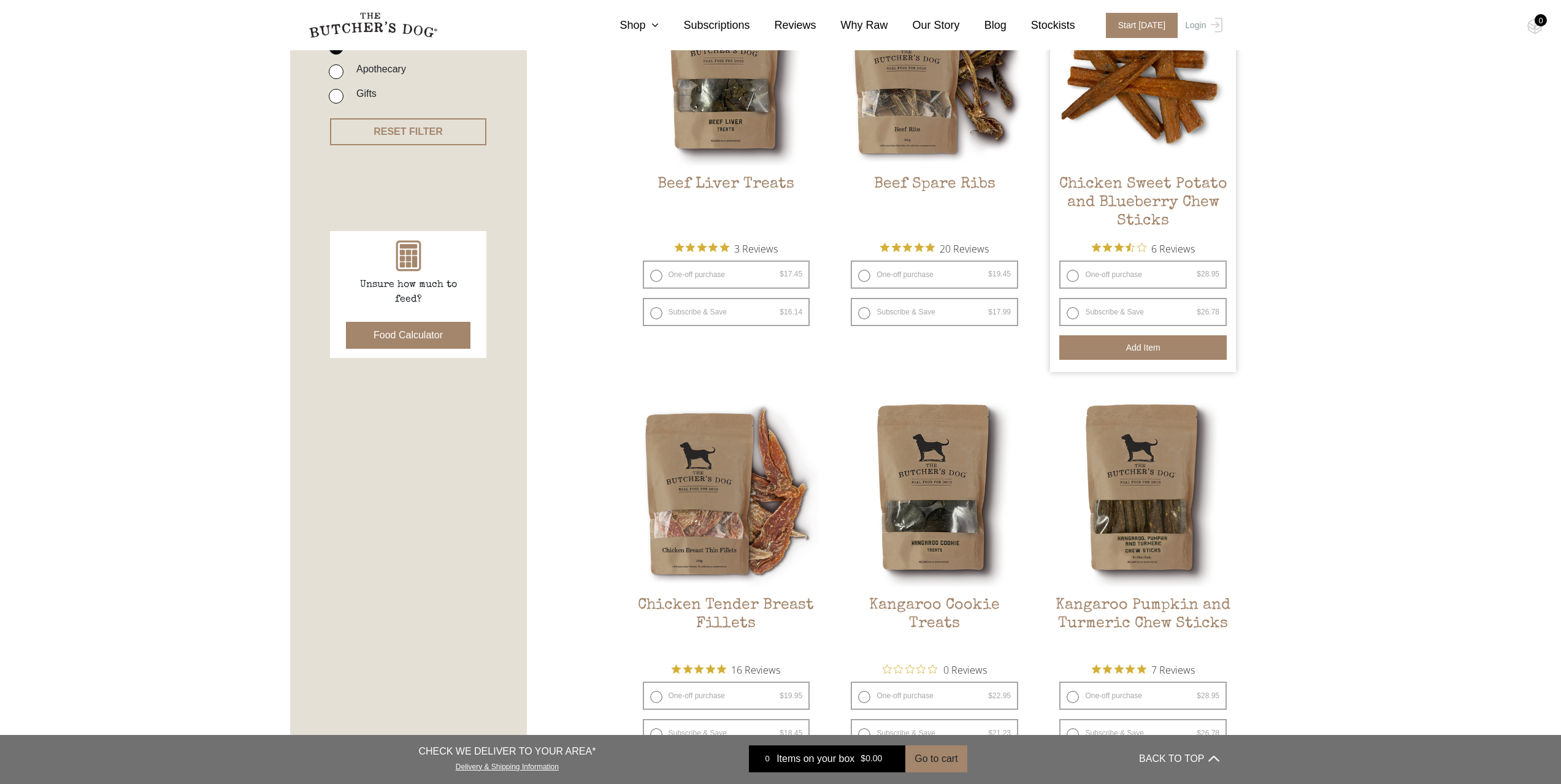
scroll to position [368, 0]
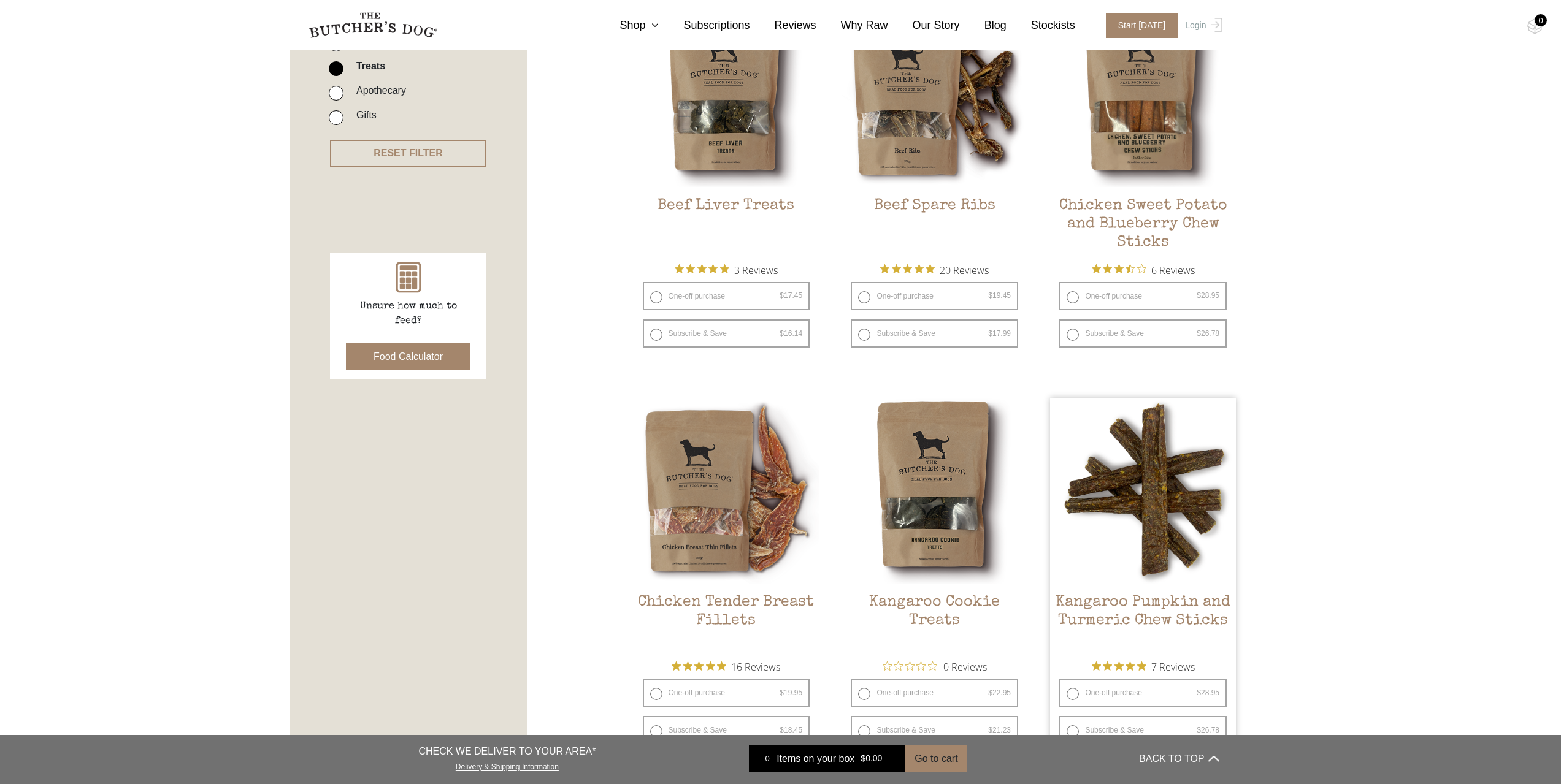
click at [1139, 495] on img at bounding box center [1143, 491] width 186 height 186
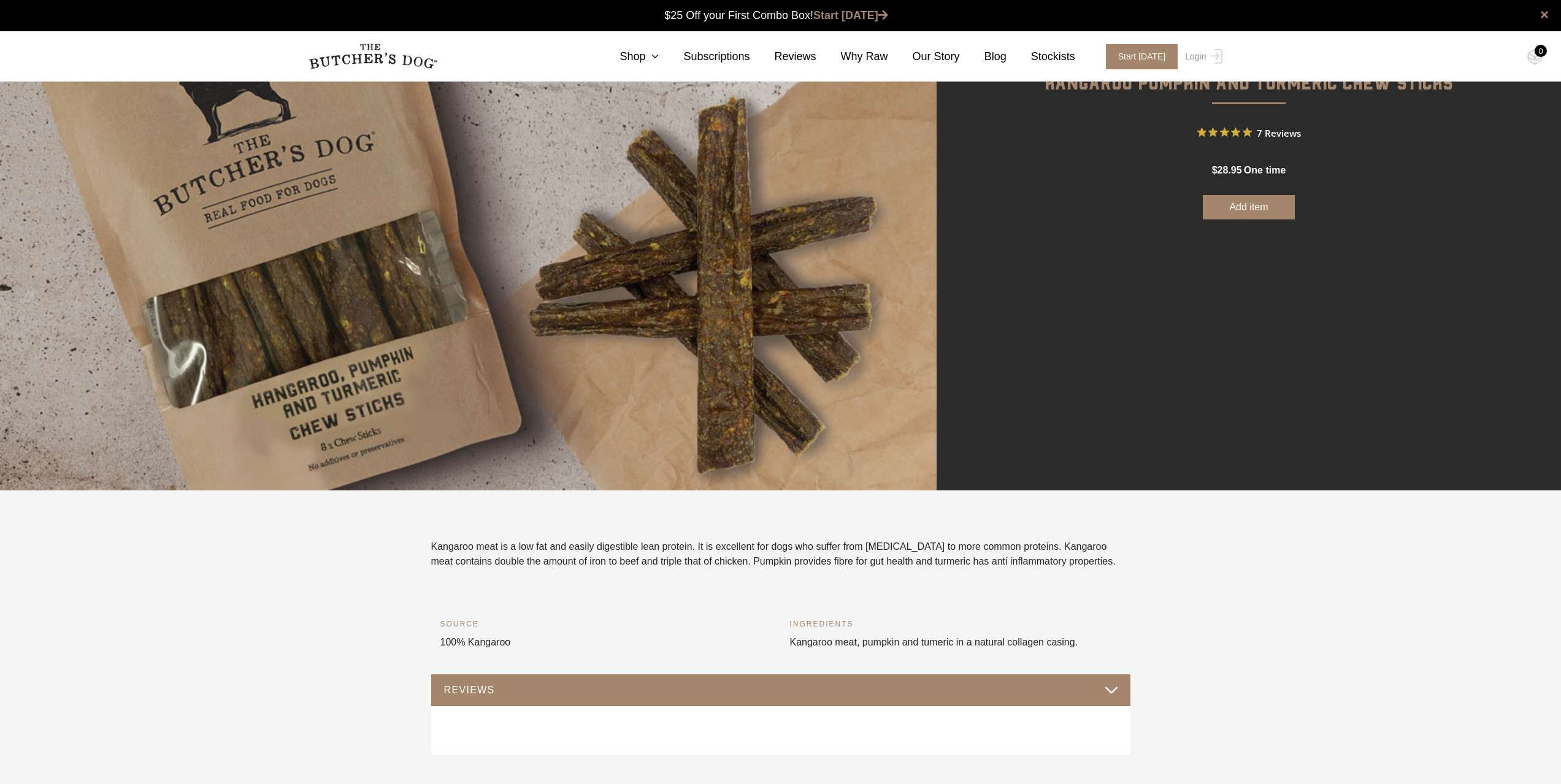
scroll to position [368, 0]
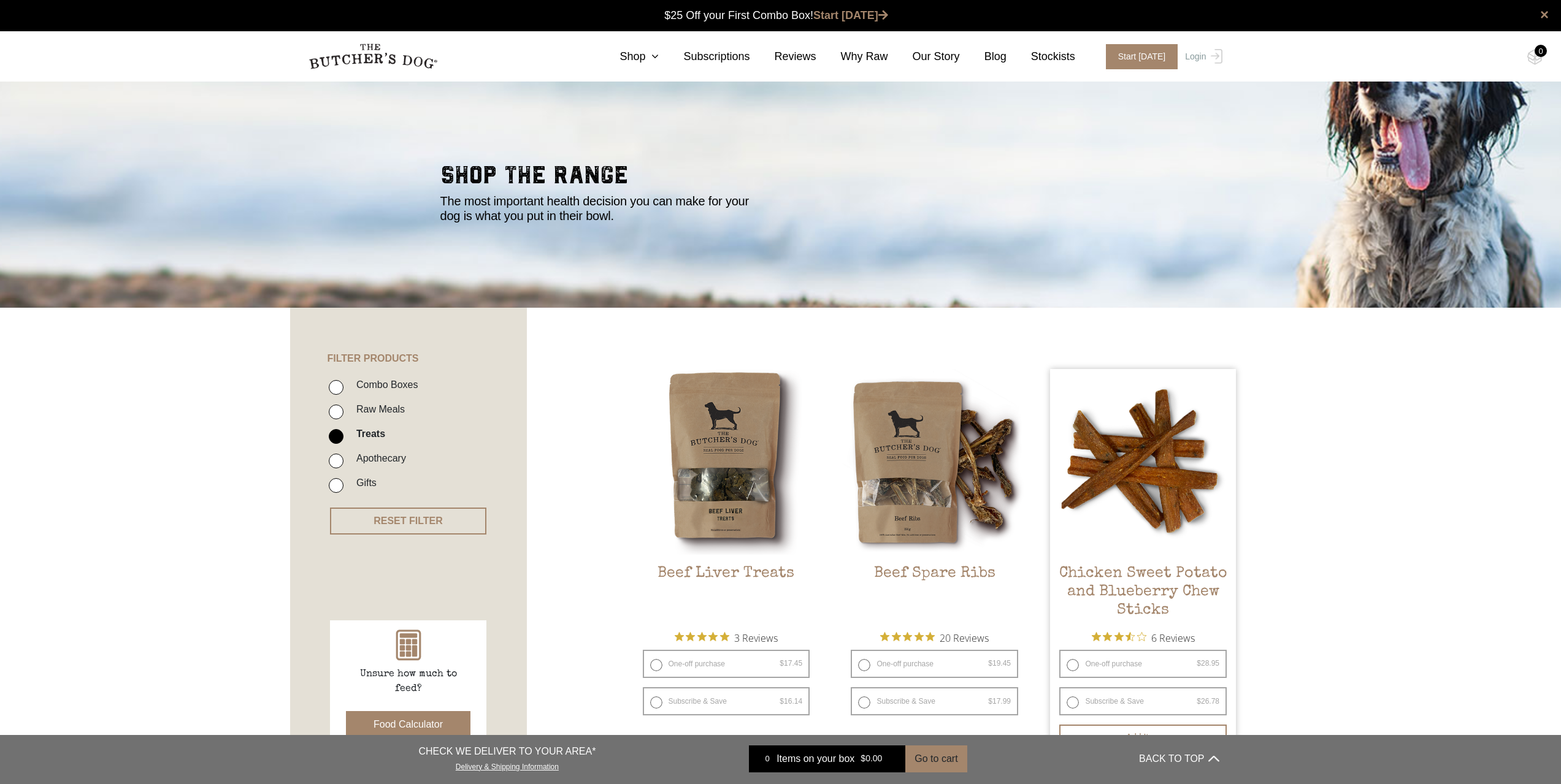
click at [1172, 449] on img at bounding box center [1143, 462] width 186 height 186
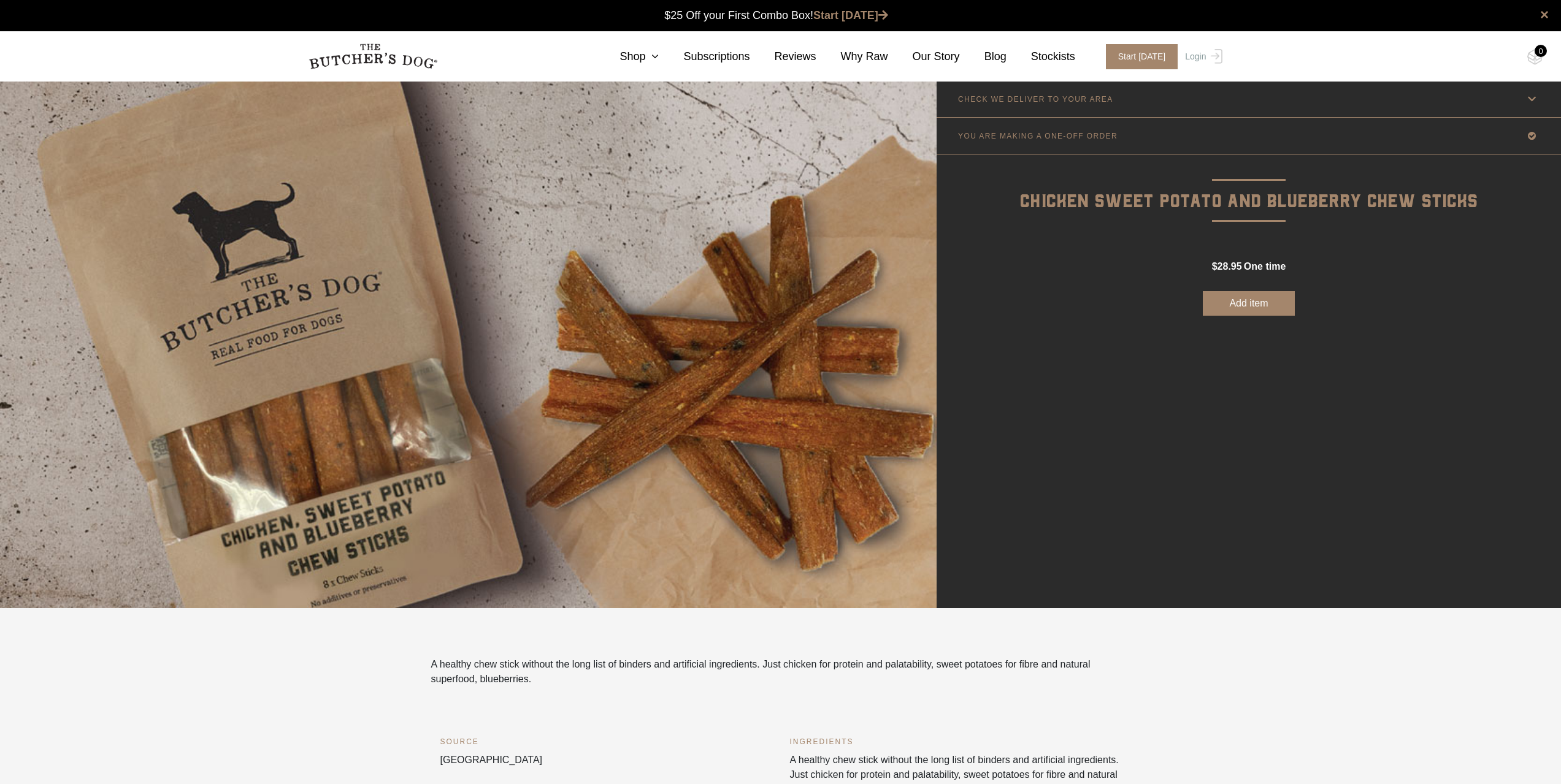
click at [1124, 436] on div "CHECK WE DELIVER TO YOUR AREA Good news! We deliver to your area 2210 Change po…" at bounding box center [1249, 344] width 625 height 527
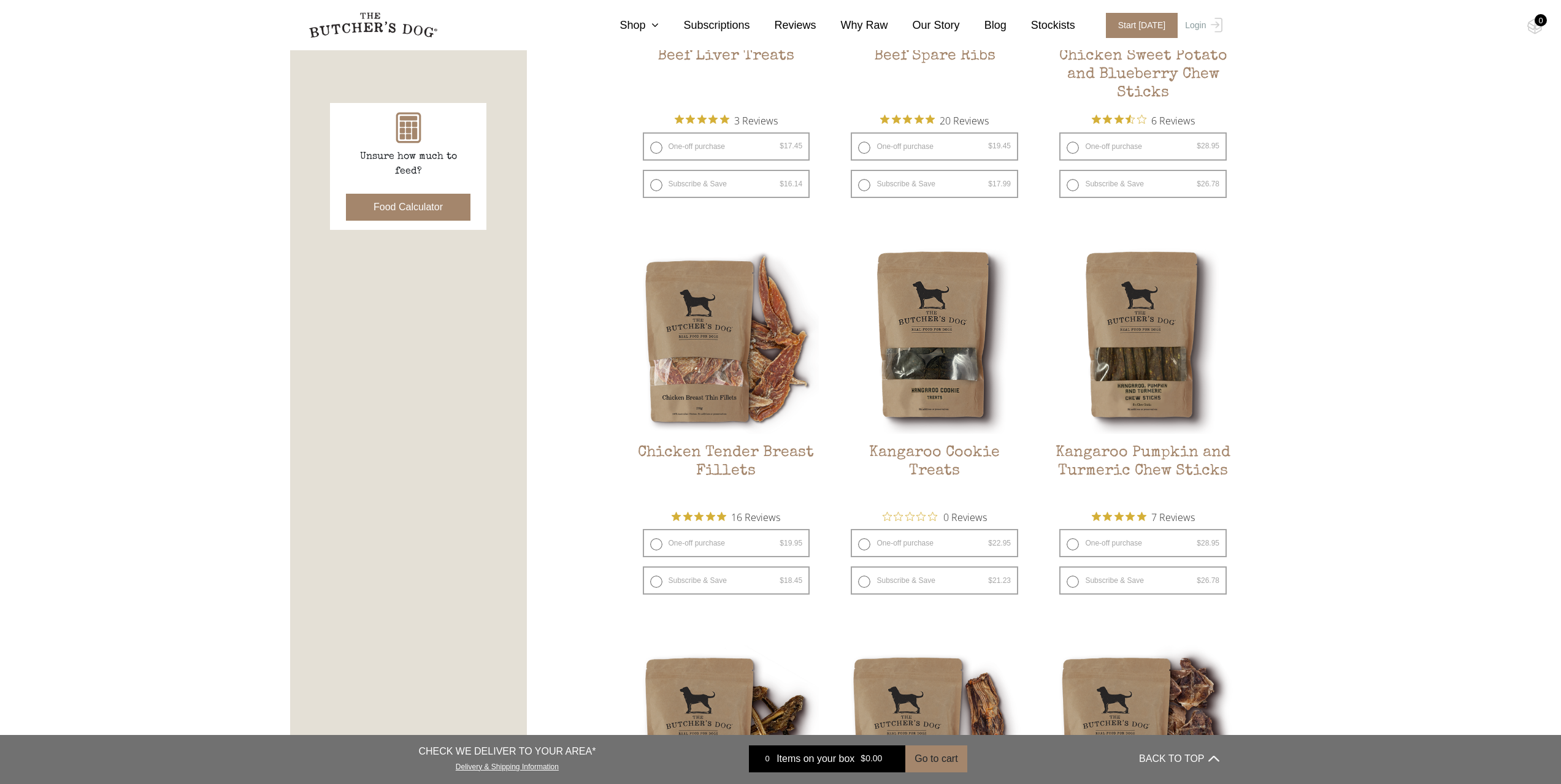
scroll to position [614, 0]
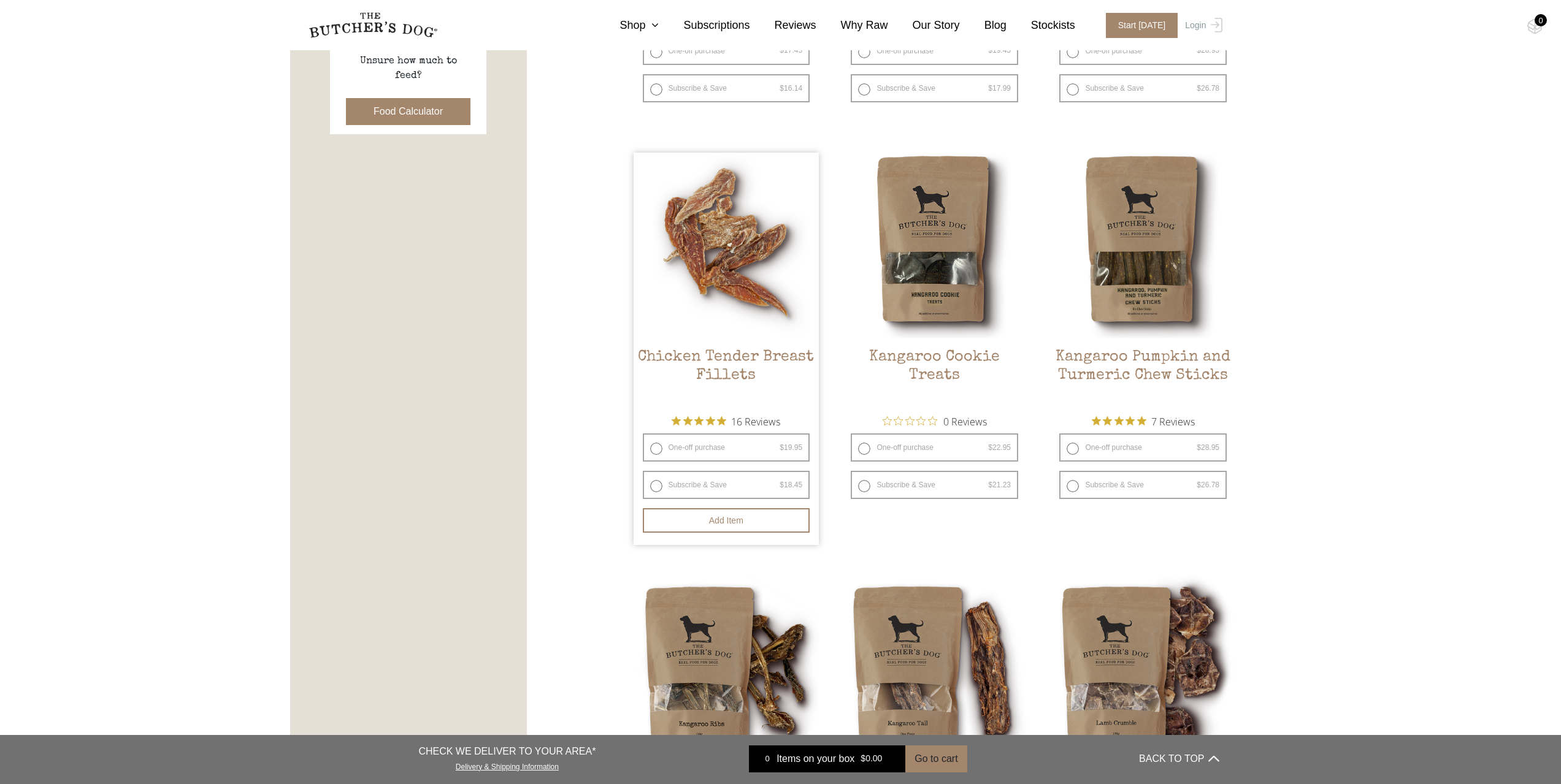
click at [752, 300] on img at bounding box center [726, 245] width 186 height 186
